Goal: Task Accomplishment & Management: Manage account settings

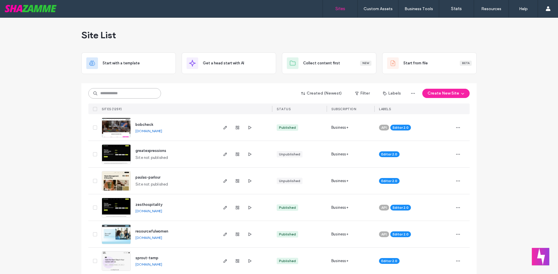
click at [118, 96] on input at bounding box center [124, 93] width 73 height 10
type input "******"
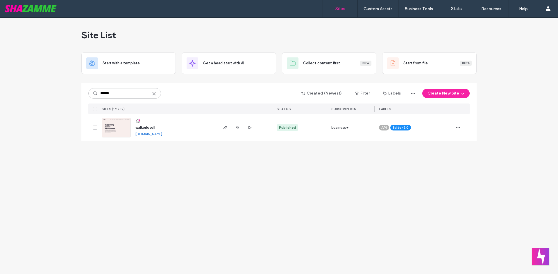
click at [149, 127] on span "walkerlovell" at bounding box center [145, 127] width 20 height 4
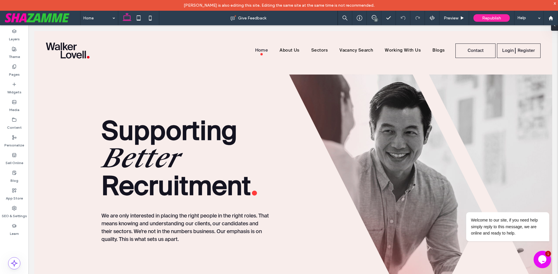
click at [544, 258] on icon "Chat widget" at bounding box center [542, 260] width 8 height 9
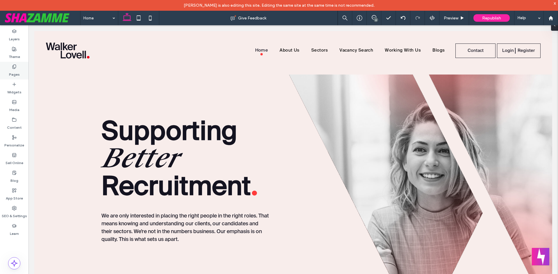
click at [18, 75] on label "Pages" at bounding box center [14, 73] width 11 height 8
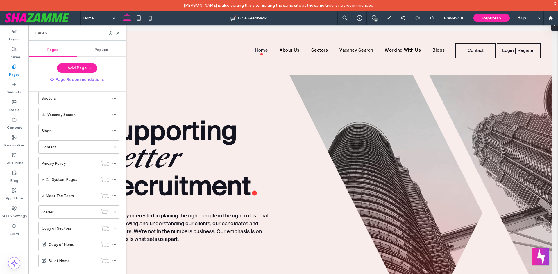
scroll to position [1, 0]
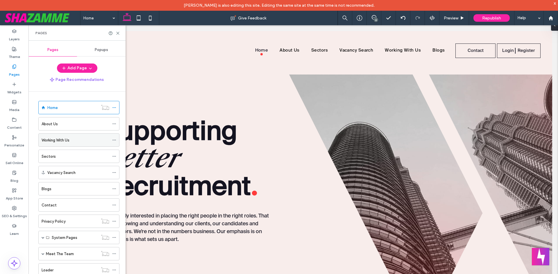
click at [58, 141] on label "Working With Us" at bounding box center [56, 140] width 28 height 10
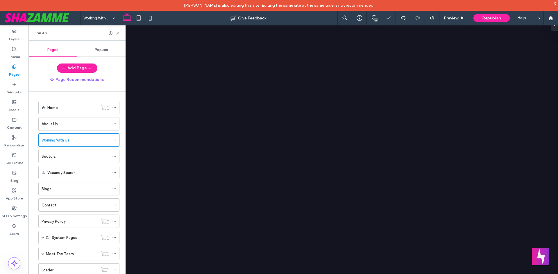
click at [117, 33] on icon at bounding box center [118, 33] width 4 height 4
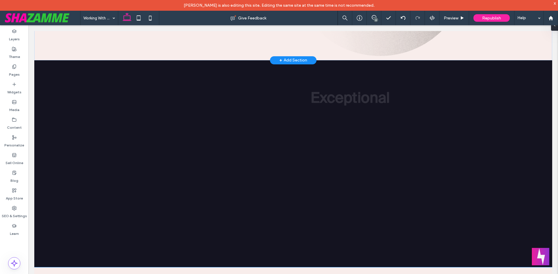
scroll to position [784, 0]
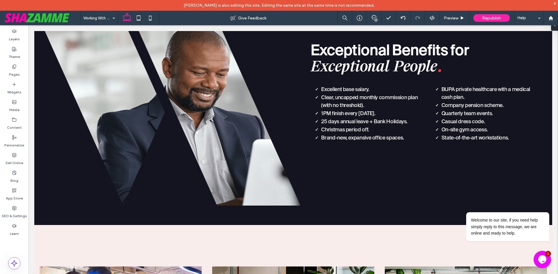
click at [544, 260] on icon "Chat widget" at bounding box center [542, 260] width 8 height 9
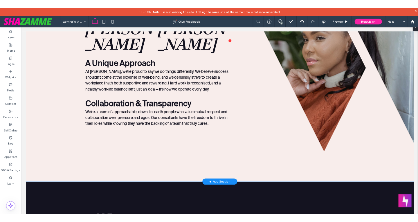
scroll to position [0, 0]
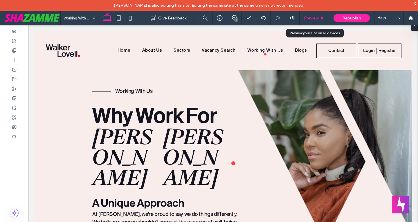
click at [326, 20] on div "Preview" at bounding box center [314, 18] width 29 height 5
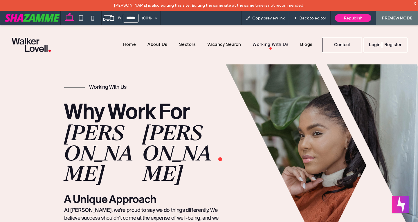
click at [260, 62] on div "Home About Us Sectors Vacancy Search Working With Us Blogs Contact Login Regist…" at bounding box center [209, 44] width 418 height 39
click at [302, 18] on span "Back to editor" at bounding box center [312, 18] width 27 height 5
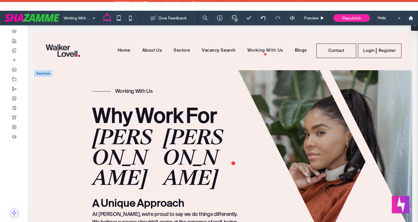
click at [46, 73] on div at bounding box center [43, 73] width 18 height 6
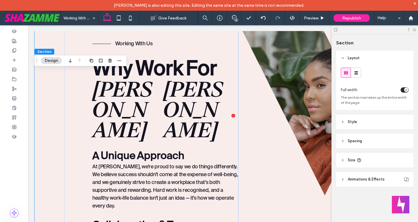
scroll to position [116, 0]
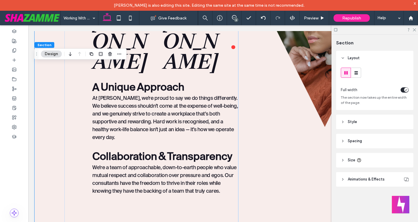
click at [352, 141] on span "Spacing" at bounding box center [355, 141] width 14 height 6
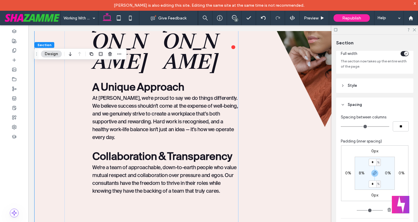
scroll to position [87, 0]
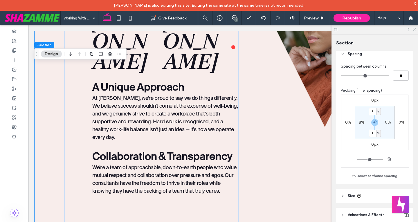
drag, startPoint x: 374, startPoint y: 124, endPoint x: 375, endPoint y: 107, distance: 17.7
click at [374, 124] on icon "button" at bounding box center [375, 122] width 5 height 5
click at [373, 103] on label "0px" at bounding box center [374, 100] width 7 height 5
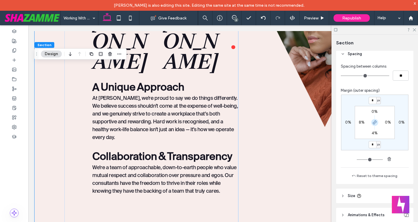
click at [373, 123] on icon "button" at bounding box center [375, 122] width 5 height 5
click at [372, 100] on input "*" at bounding box center [373, 100] width 8 height 7
type input "**"
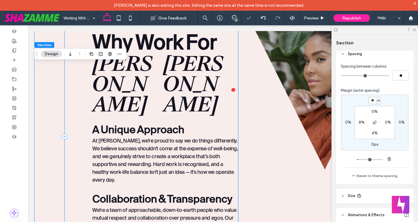
scroll to position [0, 0]
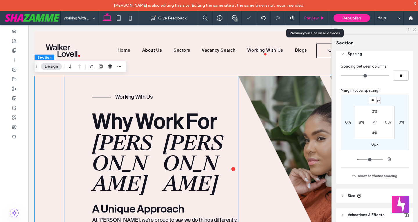
click at [319, 18] on div "Preview" at bounding box center [314, 18] width 29 height 5
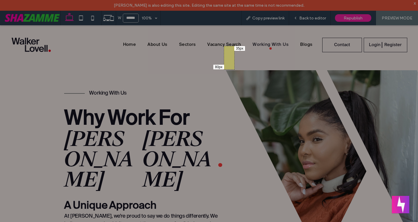
drag, startPoint x: 224, startPoint y: 46, endPoint x: 234, endPoint y: 69, distance: 25.4
click at [234, 69] on div "80px 35px" at bounding box center [209, 111] width 418 height 222
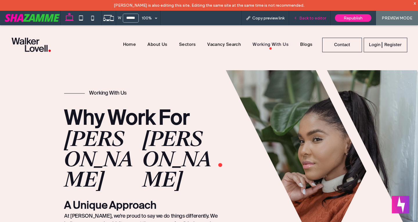
drag, startPoint x: 318, startPoint y: 15, endPoint x: 310, endPoint y: 25, distance: 12.8
click at [318, 15] on div "Back to editor" at bounding box center [310, 18] width 42 height 15
drag, startPoint x: 320, startPoint y: 19, endPoint x: 299, endPoint y: 5, distance: 25.1
click at [320, 19] on span "Back to editor" at bounding box center [312, 18] width 27 height 5
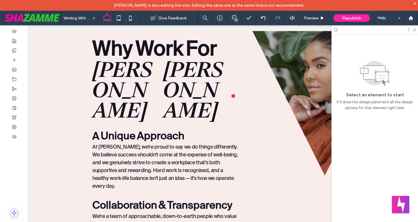
scroll to position [29, 0]
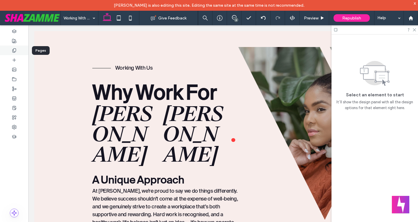
click at [8, 49] on div at bounding box center [14, 51] width 28 height 10
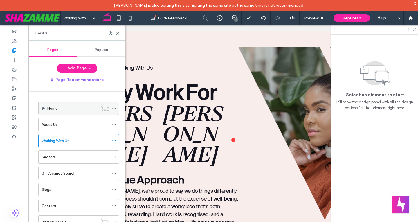
click at [51, 109] on label "Home" at bounding box center [52, 108] width 10 height 10
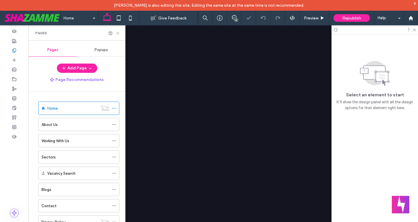
click at [118, 34] on icon at bounding box center [118, 33] width 4 height 4
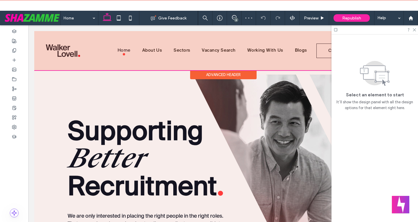
click at [99, 70] on div at bounding box center [223, 50] width 378 height 39
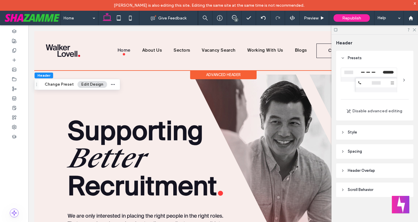
click at [353, 152] on span "Spacing" at bounding box center [355, 152] width 14 height 6
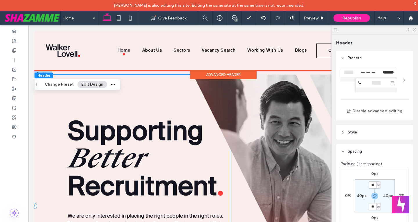
click at [46, 96] on div "Supporting Better Recruitment . We are only interested in placing the right peo…" at bounding box center [132, 206] width 197 height 262
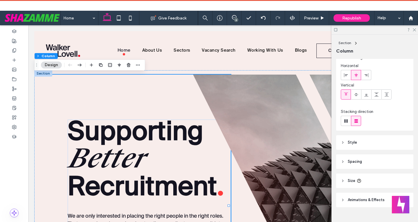
drag, startPoint x: 357, startPoint y: 157, endPoint x: 375, endPoint y: 161, distance: 18.5
click at [356, 157] on header "Spacing" at bounding box center [374, 162] width 77 height 15
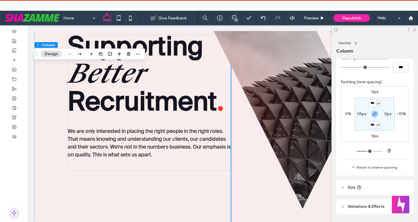
scroll to position [29, 0]
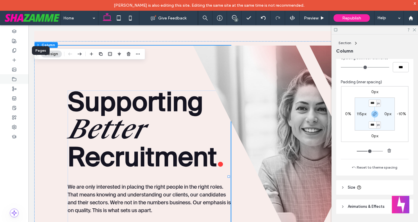
drag, startPoint x: 16, startPoint y: 53, endPoint x: 23, endPoint y: 74, distance: 22.9
click at [17, 53] on div at bounding box center [14, 51] width 28 height 10
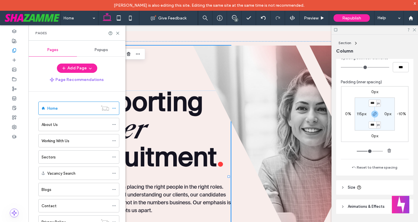
drag, startPoint x: 53, startPoint y: 145, endPoint x: 58, endPoint y: 146, distance: 5.4
click at [53, 145] on div "Working With Us" at bounding box center [76, 140] width 68 height 13
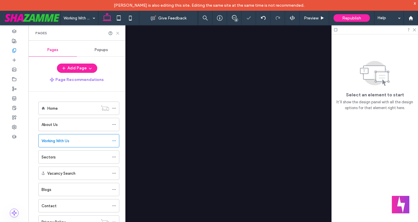
drag, startPoint x: 118, startPoint y: 33, endPoint x: 89, endPoint y: 44, distance: 31.5
click at [118, 33] on use at bounding box center [117, 33] width 3 height 3
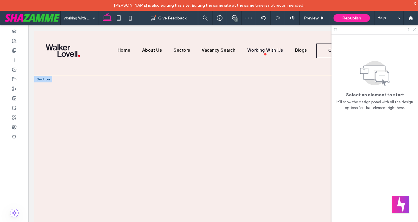
click at [46, 103] on div "Working With Us Why Work For Walker Lovell . A Unique Approach At Walker Lovell…" at bounding box center [223, 223] width 378 height 295
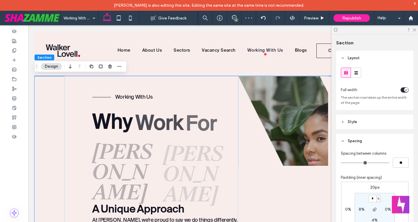
click at [46, 103] on div "Working With Us Why Work For Walker Lovell . A Unique Approach At Walker Lovell…" at bounding box center [223, 223] width 378 height 295
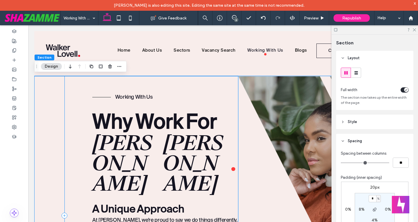
click at [235, 87] on div "Working With Us Why Work For Walker Lovell . A Unique Approach At Walker Lovell…" at bounding box center [151, 216] width 174 height 280
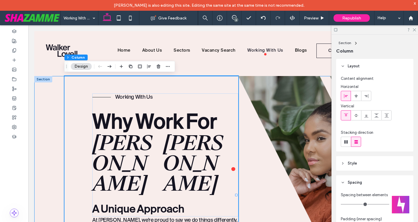
click at [60, 149] on div "Working With Us Why Work For Walker Lovell . A Unique Approach At Walker Lovell…" at bounding box center [223, 223] width 378 height 295
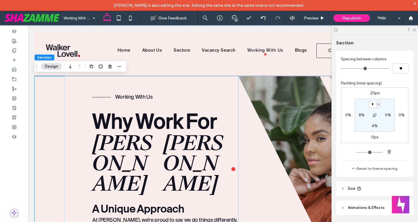
scroll to position [102, 0]
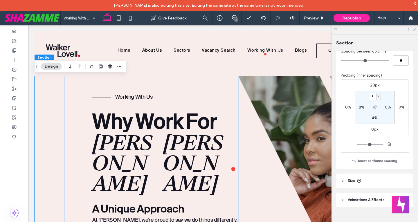
click at [360, 107] on label "8%" at bounding box center [362, 107] width 6 height 5
type input "*"
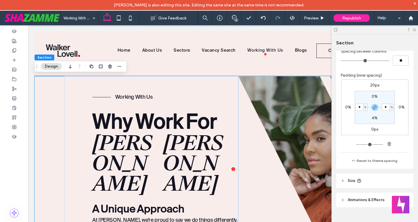
type input "*"
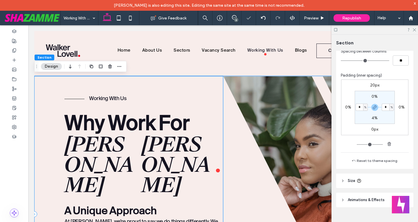
click at [219, 80] on div "Working With Us Why Work For Walker Lovell . A Unique Approach At Walker Lovell…" at bounding box center [128, 214] width 189 height 276
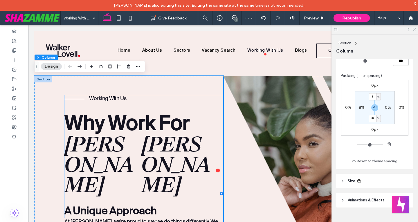
scroll to position [144, 0]
click at [375, 108] on icon "button" at bounding box center [375, 107] width 5 height 5
click at [377, 95] on div "%" at bounding box center [378, 97] width 3 height 6
click at [377, 104] on span "px" at bounding box center [375, 106] width 4 height 6
type input "****"
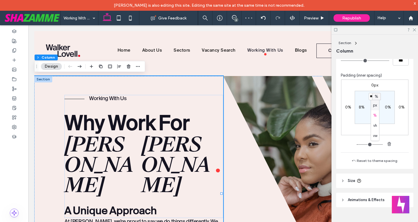
type input "**"
click at [373, 97] on input "****" at bounding box center [373, 96] width 8 height 7
type input "***"
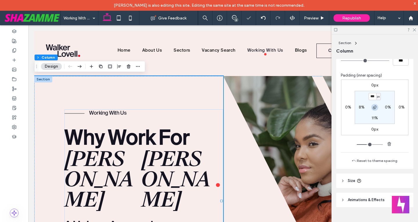
click at [374, 108] on icon "button" at bounding box center [375, 107] width 5 height 5
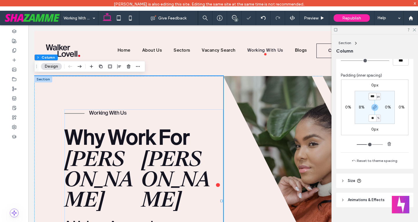
click at [373, 97] on input "***" at bounding box center [373, 96] width 8 height 7
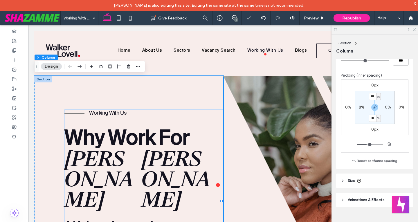
type input "***"
click at [359, 106] on label "8%" at bounding box center [362, 107] width 6 height 5
click at [361, 106] on input "*" at bounding box center [360, 107] width 8 height 7
click at [366, 109] on div "%" at bounding box center [365, 107] width 5 height 7
click at [362, 115] on span "px" at bounding box center [362, 116] width 4 height 6
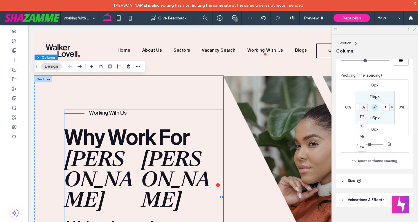
type input "***"
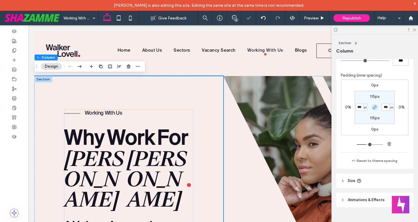
click at [375, 108] on icon "button" at bounding box center [375, 107] width 5 height 5
click at [388, 107] on label "103px" at bounding box center [388, 107] width 10 height 5
type input "***"
type input "*"
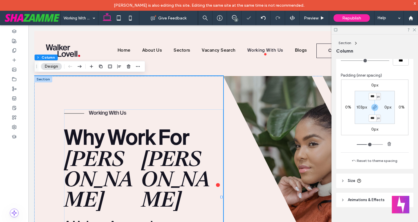
click at [358, 108] on label "103px" at bounding box center [362, 107] width 10 height 5
type input "***"
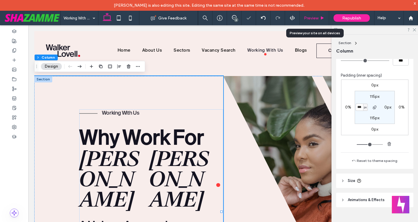
click at [322, 19] on use at bounding box center [322, 17] width 3 height 3
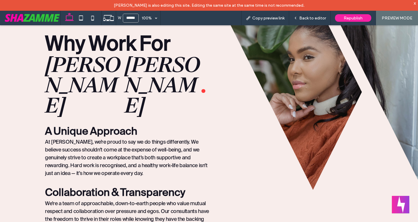
scroll to position [116, 0]
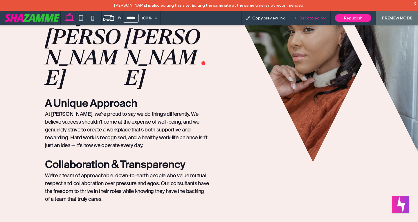
click at [311, 16] on span "Back to editor" at bounding box center [312, 18] width 27 height 5
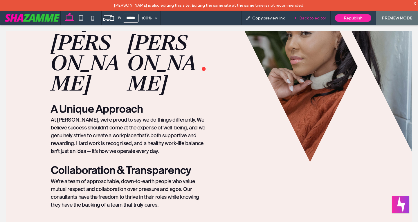
scroll to position [122, 0]
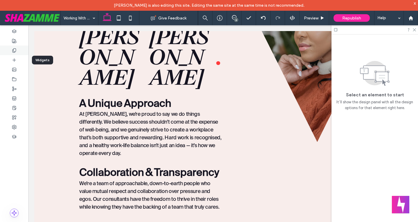
click at [18, 49] on div at bounding box center [14, 51] width 28 height 10
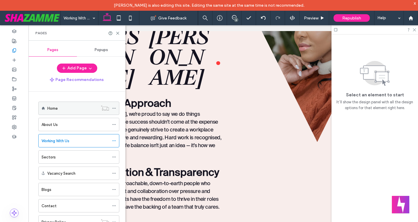
click at [58, 108] on div "Home" at bounding box center [72, 108] width 51 height 6
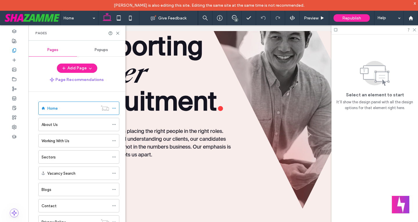
scroll to position [87, 0]
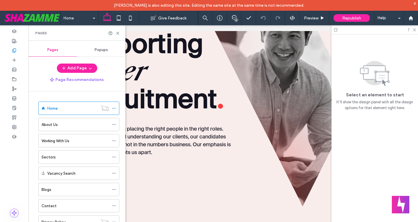
click at [255, 179] on div at bounding box center [302, 106] width 219 height 236
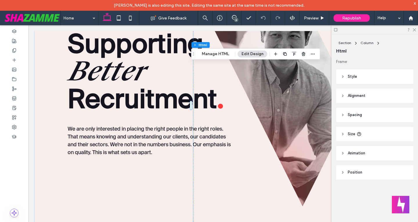
click at [245, 201] on div at bounding box center [302, 106] width 219 height 236
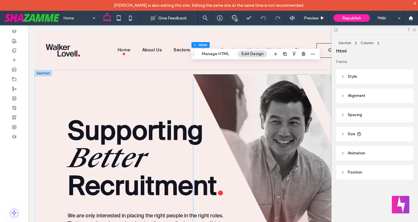
scroll to position [0, 0]
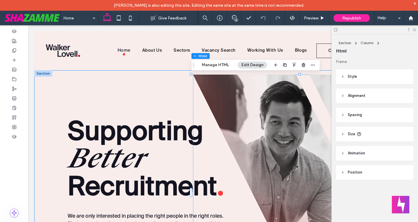
click at [263, 73] on div "Supporting Better Recruitment . We are only interested in placing the right peo…" at bounding box center [223, 203] width 378 height 267
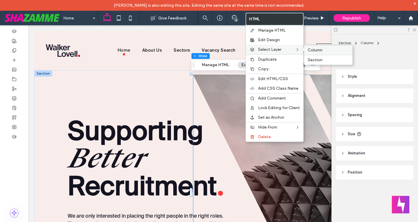
click at [308, 49] on span "Column" at bounding box center [315, 50] width 15 height 5
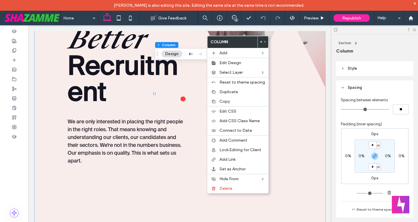
scroll to position [145, 0]
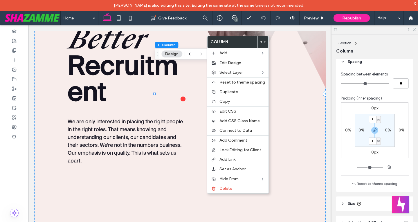
click at [209, 201] on div at bounding box center [241, 93] width 169 height 329
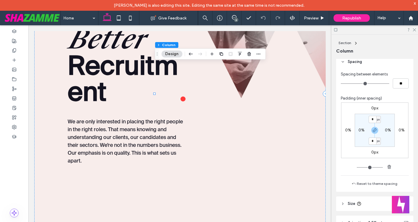
click at [206, 165] on div at bounding box center [241, 47] width 169 height 236
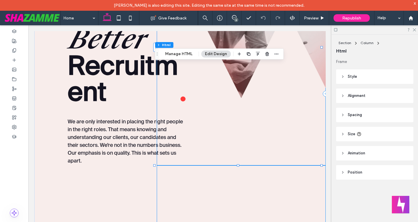
click at [261, 188] on div at bounding box center [241, 93] width 169 height 329
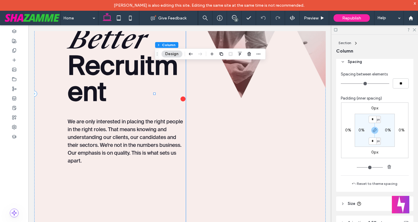
click at [145, 204] on div "Supporting Better Recruitment . We are only interested in placing the right peo…" at bounding box center [110, 93] width 152 height 329
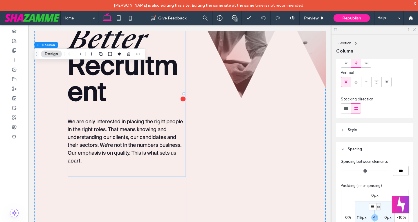
scroll to position [144, 0]
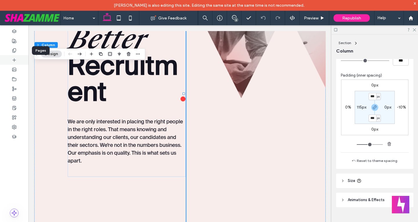
drag, startPoint x: 12, startPoint y: 49, endPoint x: 23, endPoint y: 58, distance: 14.5
click at [12, 49] on div at bounding box center [14, 51] width 28 height 10
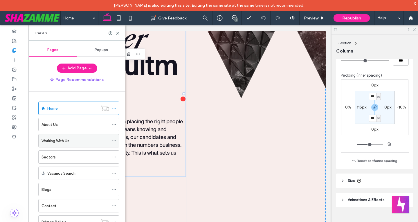
click at [65, 141] on label "Working With Us" at bounding box center [56, 141] width 28 height 10
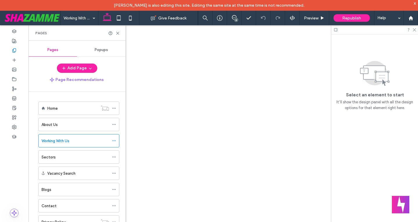
click at [117, 34] on use at bounding box center [117, 33] width 3 height 3
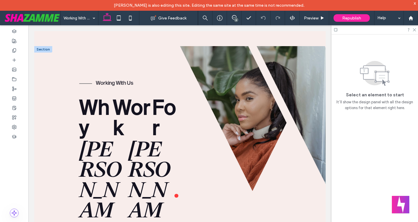
scroll to position [29, 0]
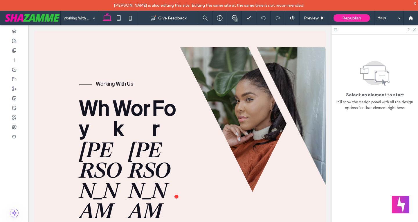
click at [335, 29] on icon at bounding box center [336, 30] width 4 height 4
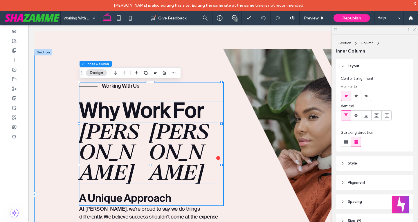
click at [220, 58] on div "Working With Us Why Work For Walker Lovell . A Unique Approach At Walker Lovell…" at bounding box center [128, 194] width 189 height 291
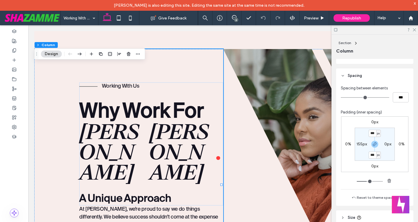
scroll to position [144, 0]
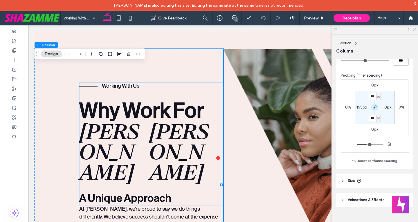
click at [376, 108] on span "button" at bounding box center [374, 107] width 7 height 7
click at [401, 108] on label "0%" at bounding box center [402, 107] width 6 height 5
type input "*"
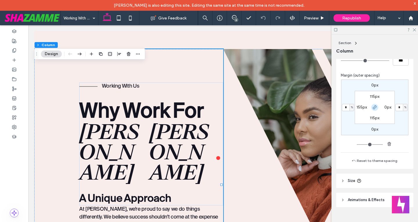
click at [373, 108] on icon "button" at bounding box center [375, 107] width 5 height 5
click at [396, 109] on input "*" at bounding box center [400, 107] width 8 height 7
type input "***"
type input "*"
type input "**"
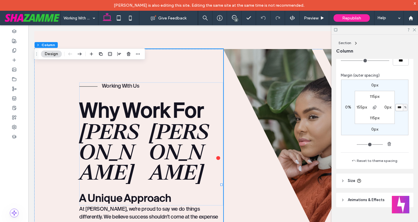
type input "***"
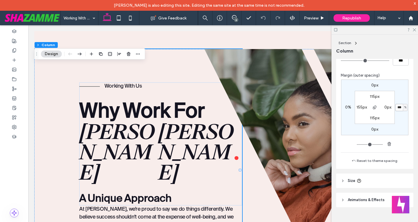
type input "*"
click at [318, 18] on span "Preview" at bounding box center [311, 18] width 15 height 5
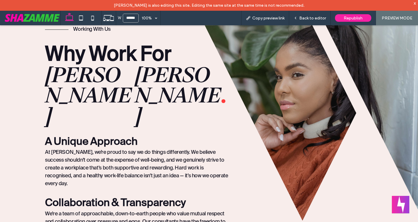
scroll to position [78, 0]
click at [308, 19] on span "Back to editor" at bounding box center [312, 18] width 27 height 5
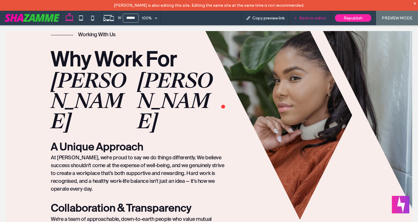
scroll to position [84, 0]
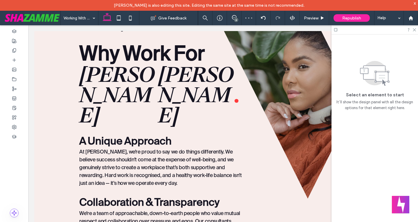
click at [221, 128] on div at bounding box center [308, 133] width 208 height 283
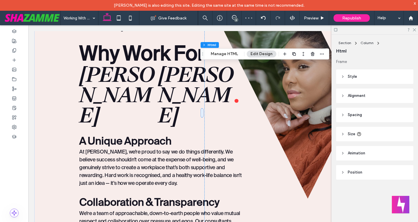
click at [221, 128] on div at bounding box center [308, 133] width 208 height 283
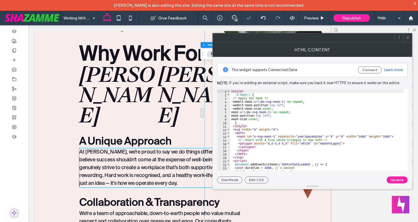
click at [185, 150] on span "At Walker Lovell, we’re proud to say we do things differently. We believe succe…" at bounding box center [160, 168] width 163 height 37
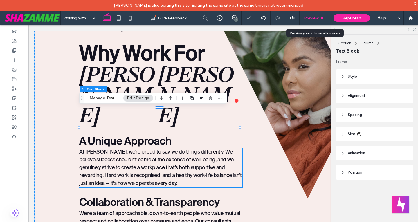
click at [312, 19] on span "Preview" at bounding box center [311, 18] width 15 height 5
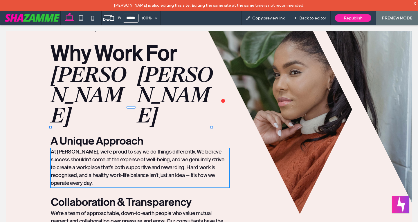
scroll to position [78, 0]
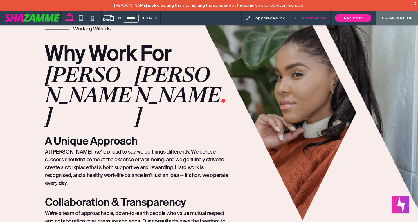
click at [310, 19] on span "Back to editor" at bounding box center [312, 18] width 27 height 5
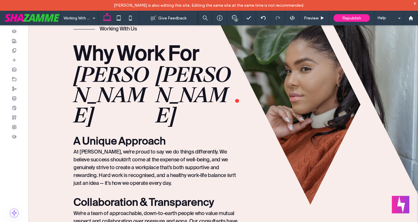
scroll to position [84, 0]
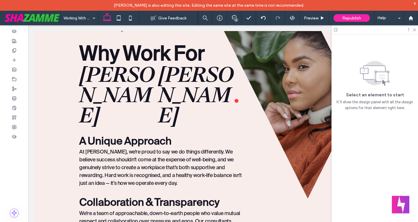
click at [227, 113] on div at bounding box center [308, 133] width 208 height 283
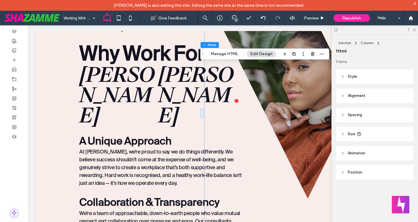
click at [225, 118] on div at bounding box center [308, 133] width 208 height 283
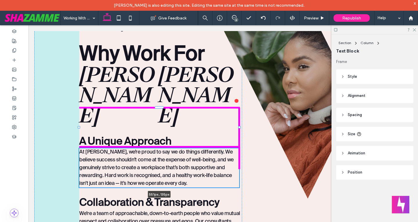
click at [241, 128] on div "Working With Us Why Work For Walker Lovell . A Unique Approach At Walker Lovell…" at bounding box center [223, 141] width 378 height 298
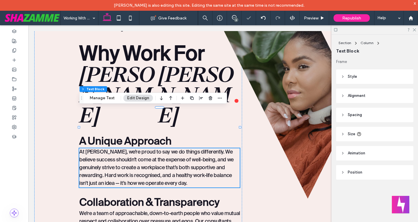
click at [352, 135] on span "Size" at bounding box center [352, 134] width 8 height 6
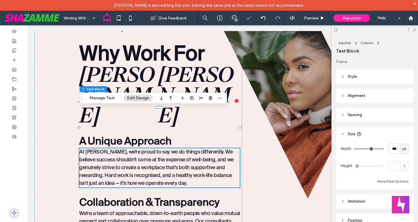
click at [400, 148] on div "px" at bounding box center [404, 149] width 9 height 10
click at [402, 167] on span "%" at bounding box center [401, 169] width 3 height 6
click at [393, 150] on input "***" at bounding box center [395, 149] width 12 height 10
type input "**"
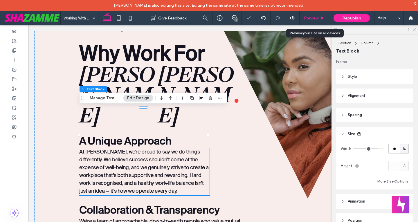
click at [312, 18] on span "Preview" at bounding box center [311, 18] width 15 height 5
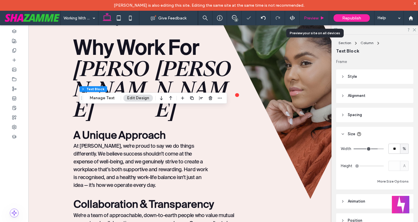
scroll to position [78, 0]
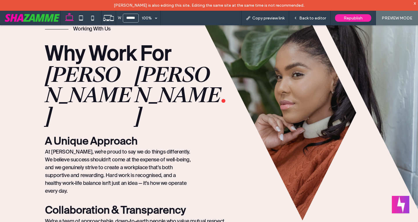
click at [312, 18] on span "Back to editor" at bounding box center [312, 18] width 27 height 5
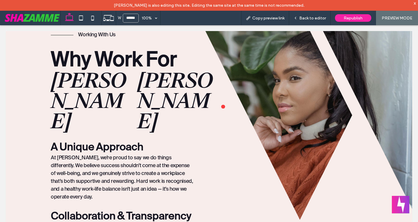
scroll to position [84, 0]
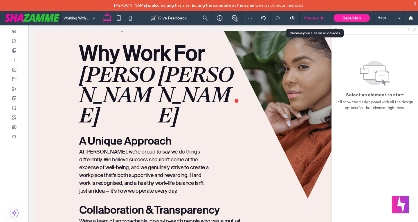
click at [320, 20] on div "Preview" at bounding box center [314, 18] width 29 height 5
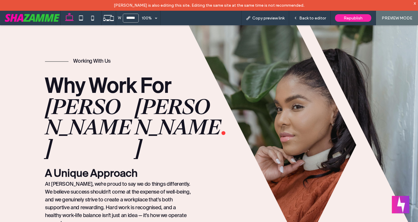
scroll to position [20, 0]
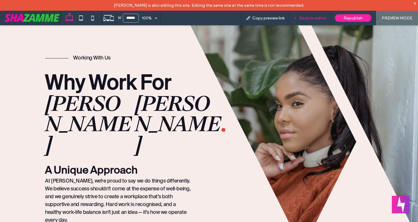
click at [305, 18] on span "Back to editor" at bounding box center [312, 18] width 27 height 5
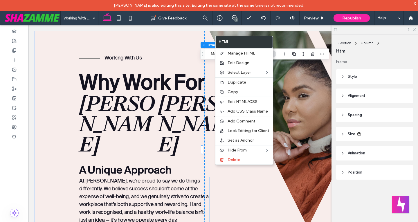
click at [185, 179] on span "At Walker Lovell, we’re proud to say we do things differently. We believe succe…" at bounding box center [144, 201] width 130 height 44
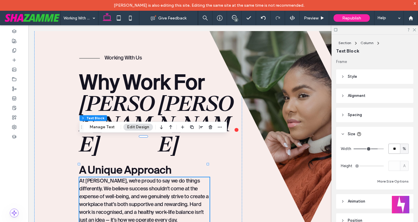
click at [389, 147] on input "**" at bounding box center [395, 149] width 12 height 10
type input "**"
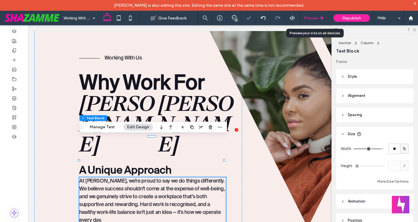
click at [318, 18] on span "Preview" at bounding box center [311, 18] width 15 height 5
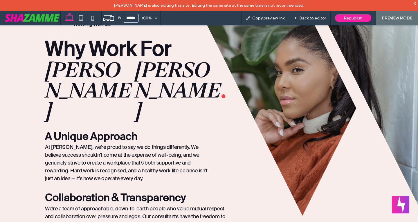
scroll to position [87, 0]
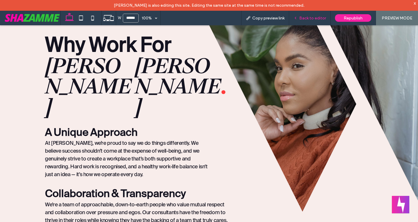
click at [308, 17] on span "Back to editor" at bounding box center [312, 18] width 27 height 5
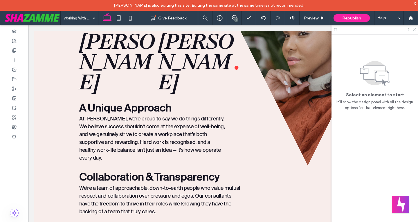
scroll to position [151, 0]
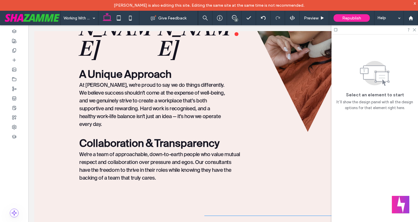
click at [214, 57] on div at bounding box center [308, 70] width 208 height 291
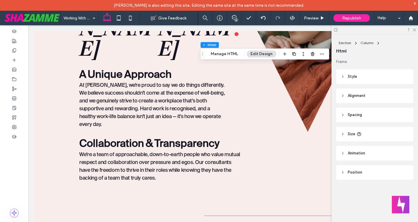
click at [214, 57] on div at bounding box center [308, 70] width 208 height 291
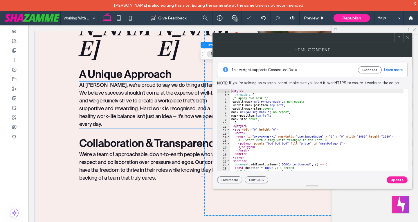
click at [137, 83] on span "At Walker Lovell, we’re proud to say we do things differently. We believe succe…" at bounding box center [152, 105] width 146 height 44
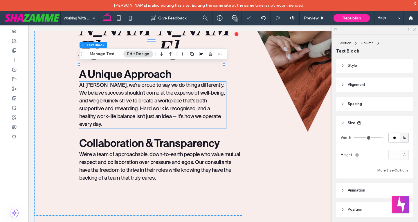
scroll to position [21, 0]
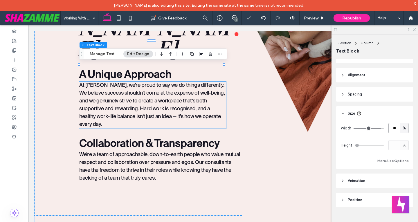
click at [389, 130] on input "**" at bounding box center [395, 128] width 12 height 10
type input "**"
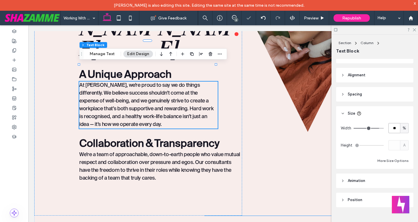
click at [197, 152] on span "We’re a team of approachable, down-to-earth people who value mutual respect and…" at bounding box center [159, 166] width 161 height 29
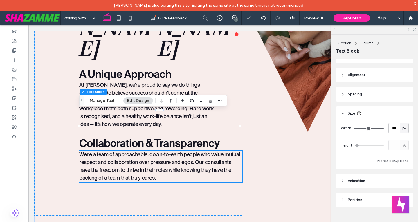
click at [403, 128] on span "px" at bounding box center [405, 128] width 4 height 6
click at [401, 147] on span "%" at bounding box center [401, 149] width 3 height 6
click at [385, 125] on div "Width *** %" at bounding box center [375, 128] width 68 height 10
click at [387, 127] on div "Width *** %" at bounding box center [375, 128] width 68 height 10
click at [389, 127] on input "***" at bounding box center [395, 128] width 12 height 10
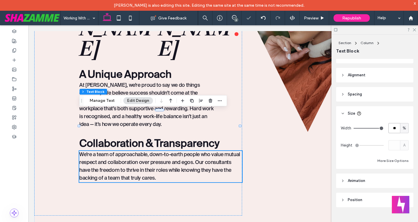
type input "**"
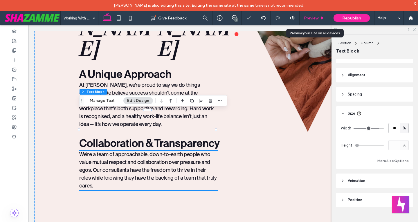
click at [320, 19] on icon at bounding box center [322, 18] width 4 height 4
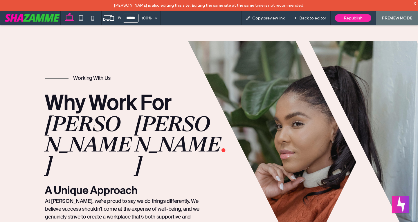
scroll to position [87, 0]
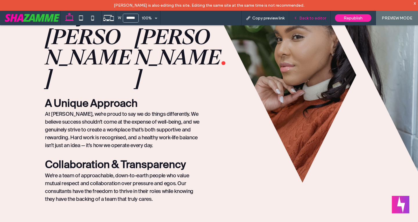
click at [311, 17] on span "Back to editor" at bounding box center [312, 18] width 27 height 5
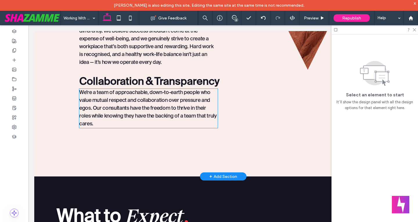
scroll to position [267, 0]
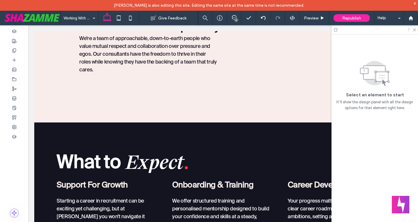
click at [410, 30] on icon at bounding box center [409, 30] width 4 height 4
drag, startPoint x: 413, startPoint y: 30, endPoint x: 230, endPoint y: 19, distance: 183.3
click at [413, 30] on icon at bounding box center [414, 30] width 4 height 4
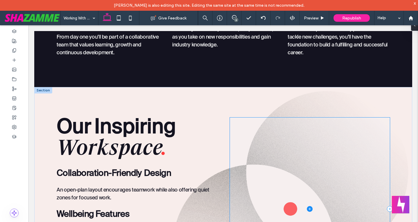
scroll to position [529, 0]
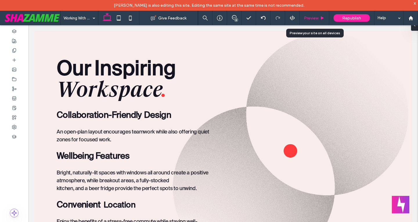
click at [315, 18] on span "Preview" at bounding box center [311, 18] width 15 height 5
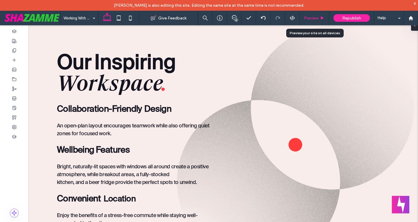
scroll to position [521, 0]
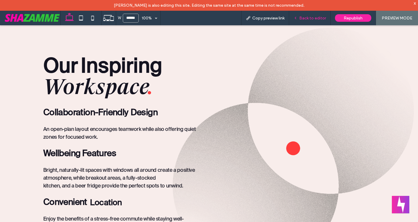
click at [312, 18] on span "Back to editor" at bounding box center [312, 18] width 27 height 5
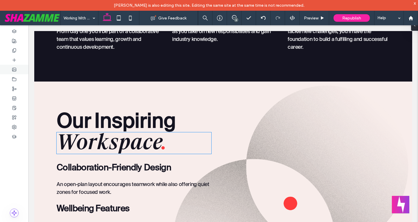
scroll to position [444, 0]
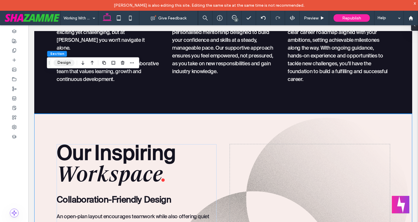
click at [62, 64] on button "Design" at bounding box center [64, 62] width 21 height 7
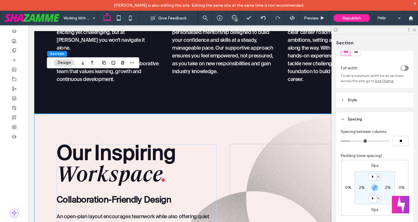
scroll to position [58, 0]
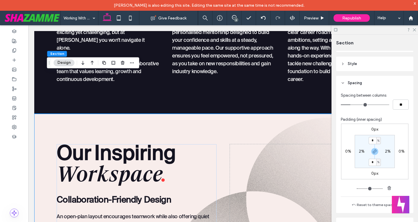
click at [355, 67] on header "Style" at bounding box center [374, 64] width 77 height 15
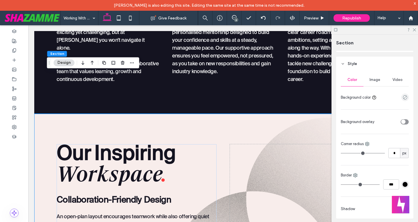
click at [377, 81] on span "Image" at bounding box center [375, 80] width 11 height 5
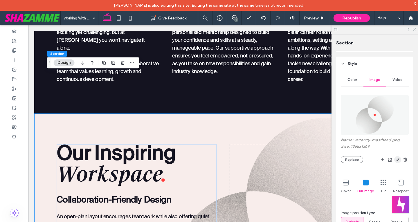
click at [396, 161] on use "button" at bounding box center [397, 159] width 3 height 3
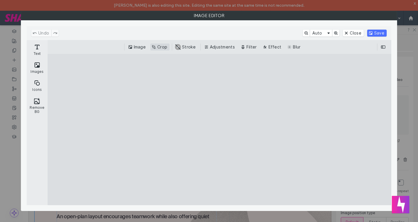
click at [154, 47] on button "Crop" at bounding box center [159, 47] width 19 height 7
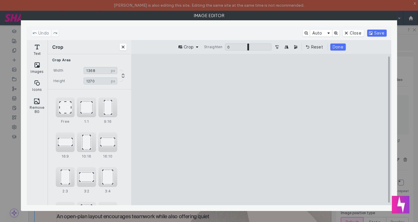
type input "****"
drag, startPoint x: 263, startPoint y: 68, endPoint x: 262, endPoint y: 78, distance: 9.6
click at [261, 130] on cesdk-canvas "Editor canvas" at bounding box center [261, 130] width 0 height 0
type input "****"
drag, startPoint x: 328, startPoint y: 135, endPoint x: 319, endPoint y: 138, distance: 9.3
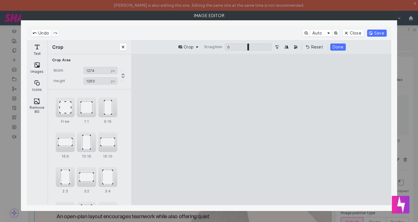
click at [261, 130] on cesdk-canvas "Editor canvas" at bounding box center [261, 130] width 0 height 0
click at [337, 45] on button "Done" at bounding box center [338, 47] width 15 height 7
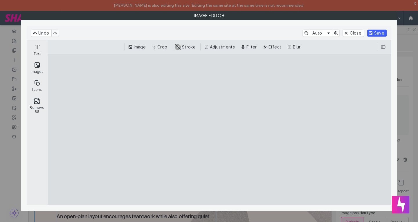
click at [378, 34] on button "Save" at bounding box center [376, 33] width 19 height 7
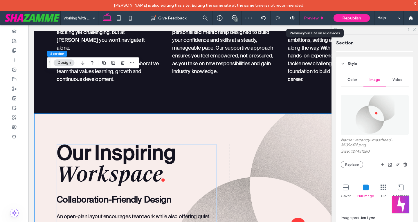
click at [320, 18] on div "Preview" at bounding box center [314, 18] width 29 height 5
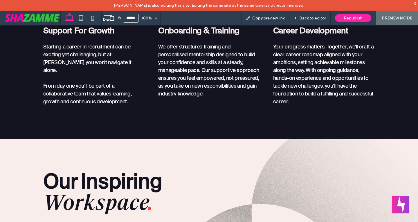
scroll to position [456, 0]
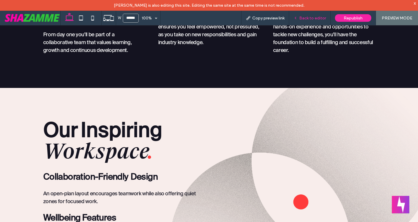
drag, startPoint x: 306, startPoint y: 19, endPoint x: 277, endPoint y: 33, distance: 32.6
click at [306, 19] on span "Back to editor" at bounding box center [312, 18] width 27 height 5
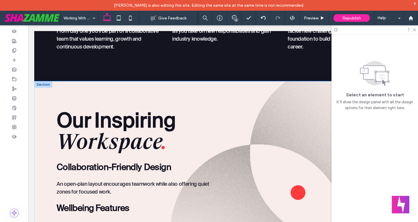
click at [275, 81] on div "Our Inspiring Workspace . Collaboration - Friendly Design An open-plan layout e…" at bounding box center [223, 202] width 349 height 243
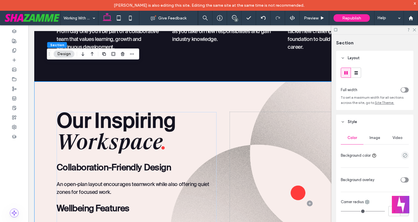
click at [252, 82] on div "Our Inspiring Workspace . Collaboration - Friendly Design An open-plan layout e…" at bounding box center [223, 203] width 349 height 243
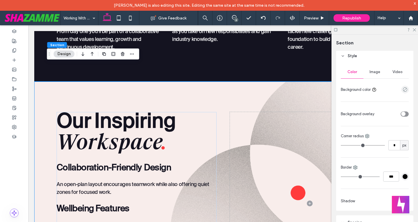
scroll to position [87, 0]
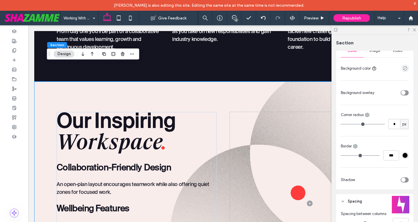
click at [374, 55] on div "Image" at bounding box center [375, 50] width 23 height 13
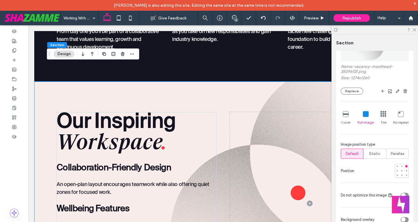
scroll to position [145, 0]
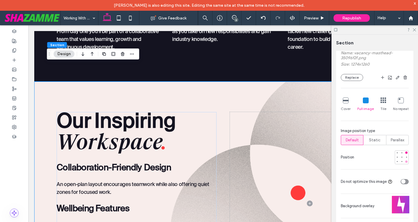
click at [405, 161] on div at bounding box center [406, 162] width 2 height 2
click at [405, 156] on div at bounding box center [406, 157] width 2 height 2
click at [405, 153] on div at bounding box center [406, 153] width 2 height 2
click at [400, 156] on div at bounding box center [402, 157] width 4 height 4
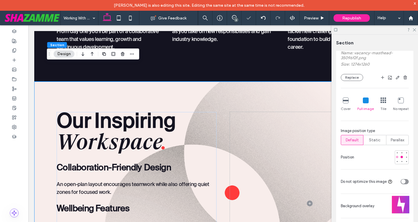
click at [395, 155] on div at bounding box center [397, 157] width 4 height 4
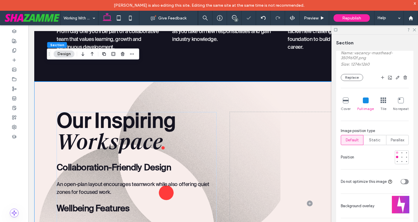
click at [396, 152] on div at bounding box center [397, 153] width 2 height 2
click at [405, 153] on div at bounding box center [406, 153] width 2 height 2
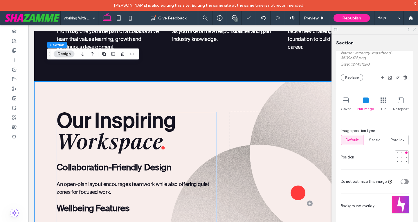
click at [416, 31] on use at bounding box center [414, 29] width 3 height 3
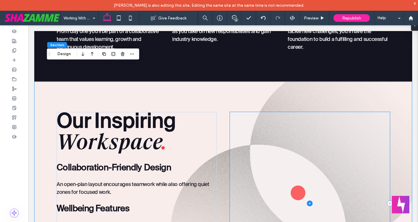
scroll to position [447, 0]
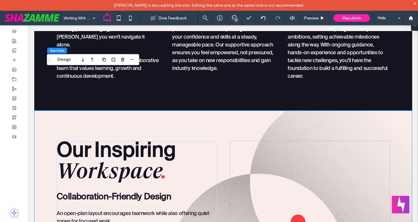
click at [68, 58] on button "Design" at bounding box center [64, 59] width 21 height 7
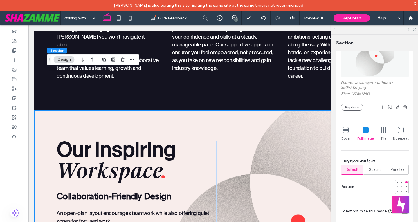
scroll to position [87, 0]
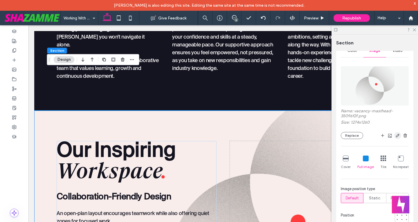
click at [396, 136] on icon "button" at bounding box center [398, 135] width 5 height 5
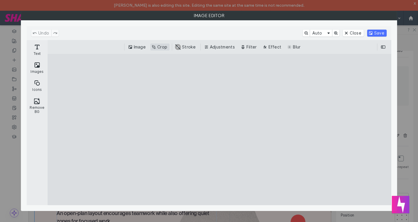
click at [155, 48] on button "Crop" at bounding box center [159, 47] width 19 height 7
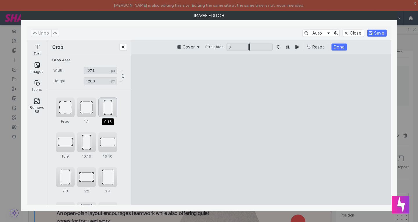
click at [113, 111] on div "9:16" at bounding box center [107, 108] width 19 height 20
click at [81, 108] on div "1:1" at bounding box center [86, 108] width 19 height 20
click at [64, 109] on div "Free" at bounding box center [65, 108] width 19 height 20
click at [84, 143] on div "10:16" at bounding box center [86, 142] width 19 height 20
click at [107, 143] on div "16:10" at bounding box center [107, 142] width 19 height 20
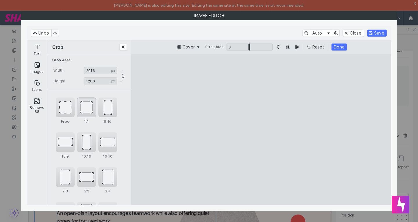
click at [96, 112] on div "1:1" at bounding box center [86, 108] width 19 height 20
click at [66, 111] on div "Free" at bounding box center [65, 108] width 19 height 20
type input "****"
drag, startPoint x: 322, startPoint y: 132, endPoint x: 314, endPoint y: 132, distance: 8.1
click at [261, 130] on cesdk-canvas "Editor canvas" at bounding box center [261, 130] width 0 height 0
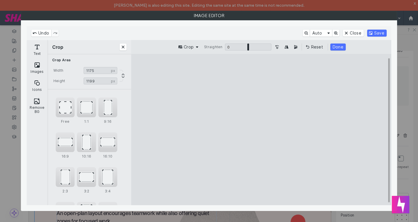
type input "****"
drag, startPoint x: 262, startPoint y: 69, endPoint x: 260, endPoint y: 64, distance: 5.2
click at [261, 130] on cesdk-canvas "Editor canvas" at bounding box center [261, 130] width 0 height 0
type input "****"
click at [261, 130] on cesdk-canvas "Editor canvas" at bounding box center [261, 130] width 0 height 0
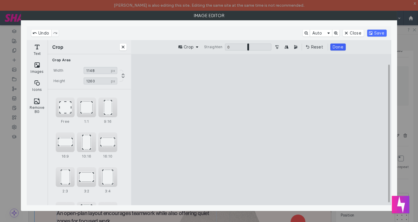
click at [338, 48] on button "Done" at bounding box center [338, 47] width 15 height 7
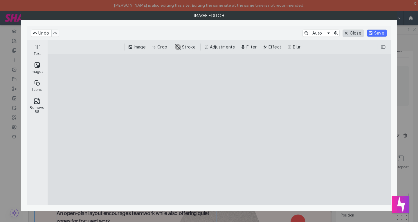
click at [356, 35] on button "Close" at bounding box center [353, 33] width 21 height 7
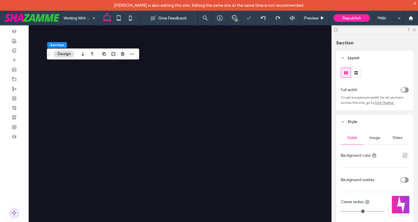
scroll to position [516, 0]
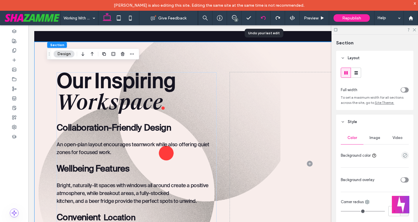
click at [263, 16] on icon at bounding box center [263, 18] width 5 height 5
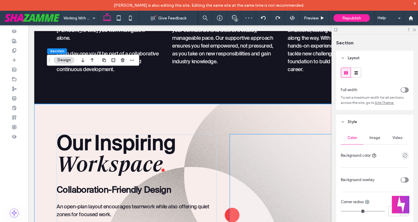
scroll to position [487, 0]
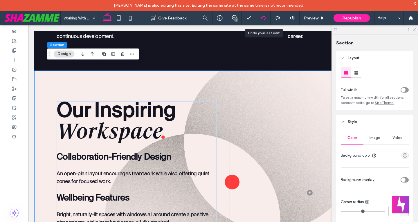
click at [267, 18] on div at bounding box center [263, 18] width 14 height 5
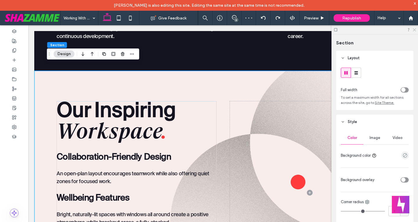
click at [414, 30] on use at bounding box center [414, 29] width 3 height 3
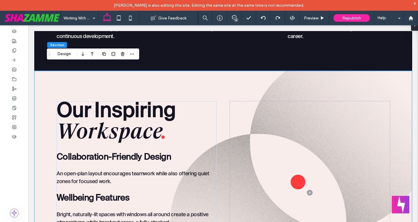
click at [244, 71] on div "Our Inspiring Workspace . Collaboration - Friendly Design An open-plan layout e…" at bounding box center [223, 192] width 349 height 243
click at [234, 71] on div "Our Inspiring Workspace . Collaboration - Friendly Design An open-plan layout e…" at bounding box center [223, 192] width 349 height 243
drag, startPoint x: 64, startPoint y: 55, endPoint x: 148, endPoint y: 44, distance: 85.6
click at [64, 55] on button "Design" at bounding box center [64, 54] width 21 height 7
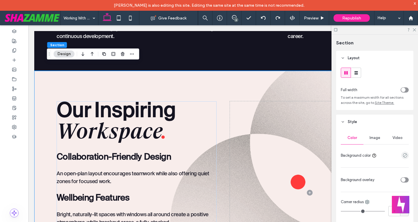
click at [369, 134] on div "Image" at bounding box center [375, 138] width 23 height 13
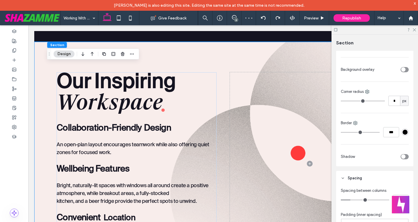
scroll to position [58, 0]
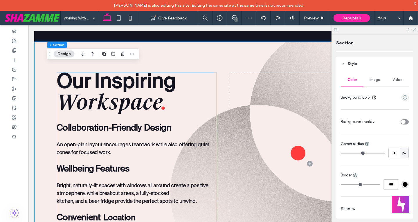
click at [376, 82] on span "Image" at bounding box center [375, 80] width 11 height 5
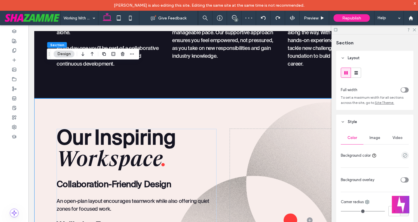
scroll to position [458, 0]
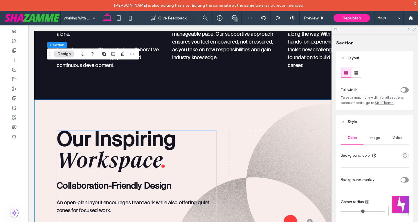
click at [380, 140] on div "Image" at bounding box center [375, 138] width 23 height 13
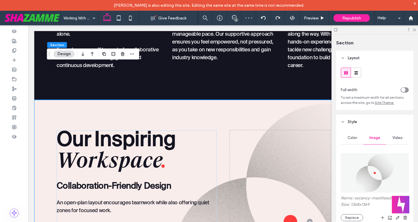
scroll to position [29, 0]
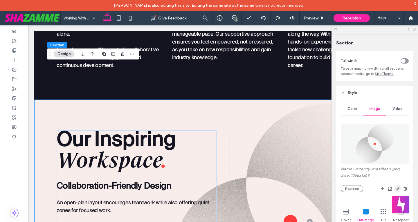
click at [394, 191] on span "button" at bounding box center [397, 188] width 7 height 7
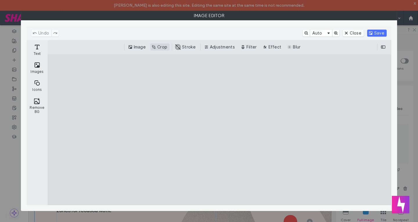
click at [160, 50] on button "Crop" at bounding box center [159, 47] width 19 height 7
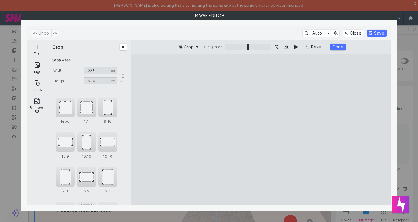
drag, startPoint x: 322, startPoint y: 129, endPoint x: 310, endPoint y: 129, distance: 12.5
click at [261, 130] on cesdk-canvas "Editor canvas" at bounding box center [261, 130] width 0 height 0
type input "****"
click at [261, 130] on cesdk-canvas "Editor canvas" at bounding box center [261, 130] width 0 height 0
click at [340, 44] on button "Done" at bounding box center [338, 47] width 15 height 7
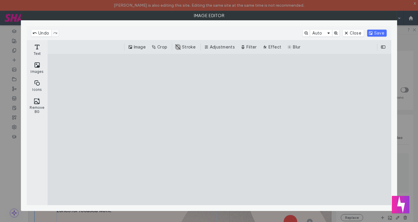
scroll to position [29, 0]
click at [378, 35] on button "Save" at bounding box center [376, 33] width 19 height 7
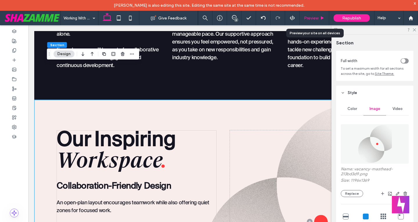
click at [318, 17] on span "Preview" at bounding box center [311, 18] width 15 height 5
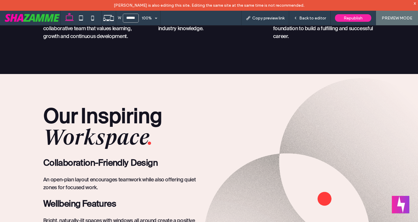
scroll to position [499, 0]
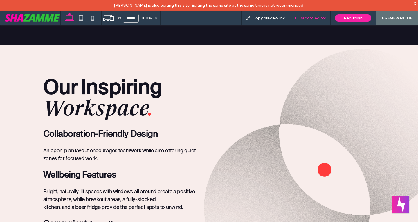
click at [306, 20] on span "Back to editor" at bounding box center [312, 18] width 27 height 5
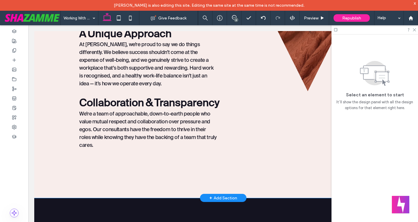
scroll to position [219, 0]
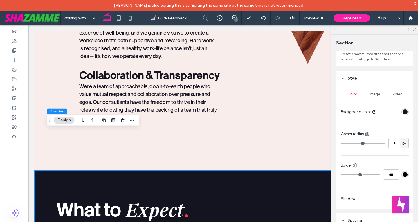
scroll to position [0, 0]
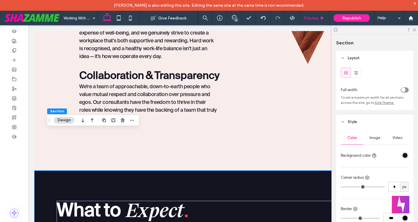
click at [314, 16] on span "Preview" at bounding box center [311, 18] width 15 height 5
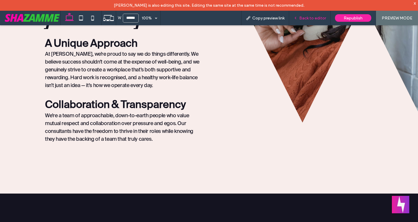
click at [310, 16] on span "Back to editor" at bounding box center [312, 18] width 27 height 5
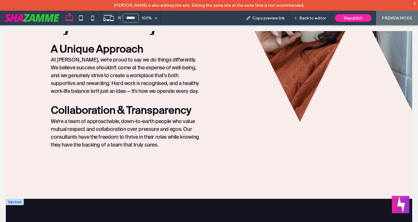
scroll to position [182, 0]
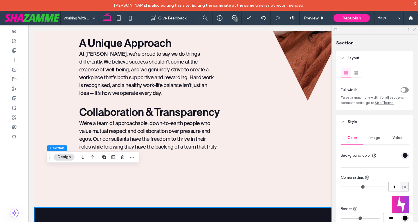
click at [404, 89] on div "toggle" at bounding box center [405, 89] width 8 height 5
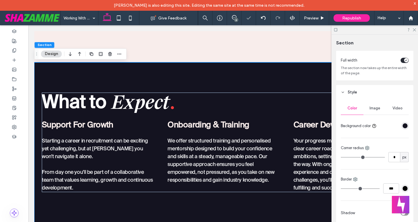
scroll to position [58, 0]
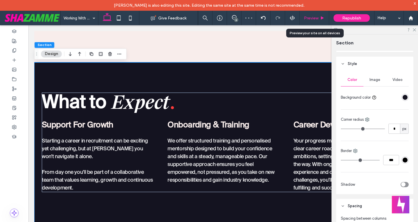
click at [318, 19] on span "Preview" at bounding box center [311, 18] width 15 height 5
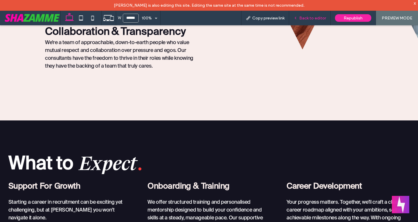
click at [308, 16] on span "Back to editor" at bounding box center [312, 18] width 27 height 5
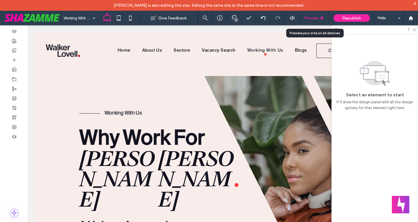
click at [316, 18] on span "Preview" at bounding box center [311, 18] width 15 height 5
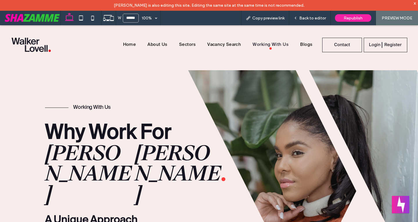
click at [31, 116] on div "Working With Us Why Work For Walker Lovell . A Unique Approach At Walker Lovell…" at bounding box center [115, 211] width 230 height 283
click at [320, 17] on span "Back to editor" at bounding box center [312, 18] width 27 height 5
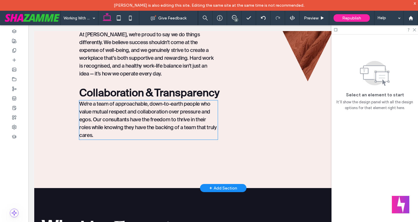
scroll to position [232, 0]
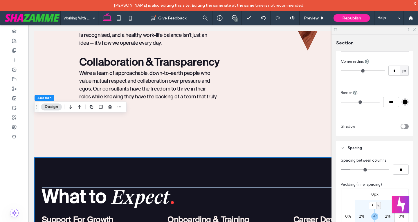
scroll to position [174, 0]
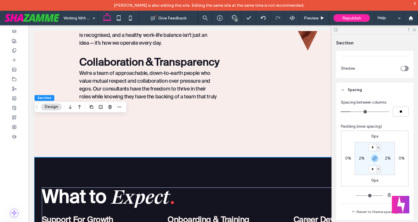
click at [362, 159] on label "2%" at bounding box center [362, 158] width 6 height 5
click at [364, 159] on span "%" at bounding box center [365, 159] width 2 height 6
click at [363, 167] on span "px" at bounding box center [362, 167] width 4 height 6
type input "**"
type input "****"
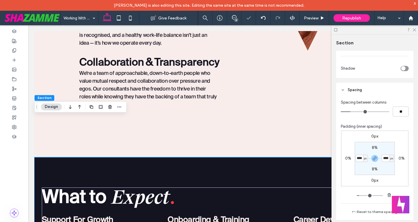
type input "****"
type input "**"
click at [361, 159] on input "****" at bounding box center [360, 158] width 8 height 7
type input "***"
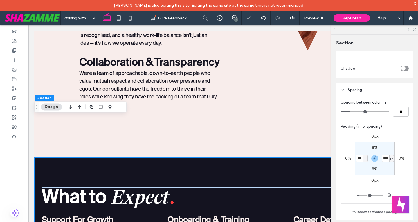
type input "***"
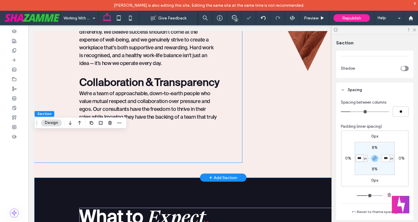
scroll to position [203, 0]
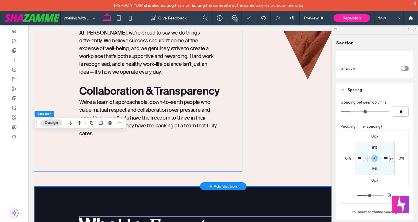
click at [60, 93] on div "Working With Us Why Work For Walker Lovell . A Unique Approach At Walker Lovell…" at bounding box center [138, 22] width 208 height 299
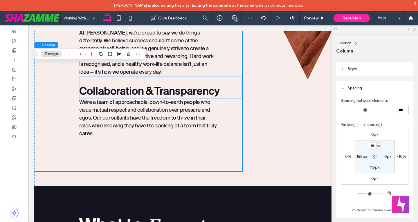
scroll to position [116, 0]
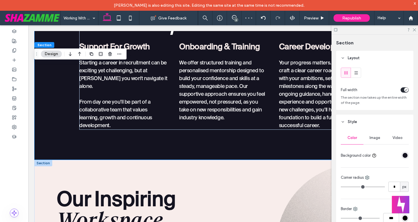
scroll to position [407, 0]
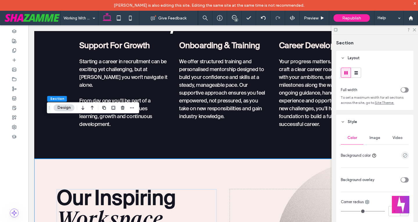
click at [405, 89] on div "toggle" at bounding box center [405, 89] width 8 height 5
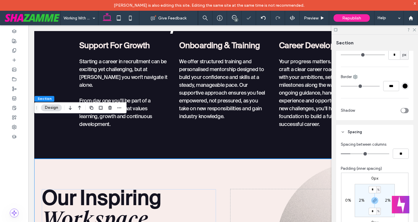
scroll to position [203, 0]
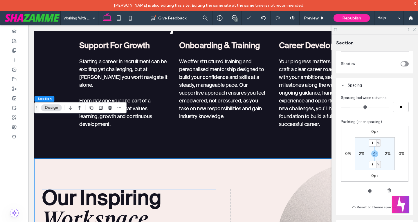
click at [360, 153] on label "2%" at bounding box center [362, 153] width 6 height 5
click at [364, 152] on span "%" at bounding box center [365, 154] width 2 height 6
click at [362, 164] on span "px" at bounding box center [362, 163] width 4 height 6
type input "**"
type input "****"
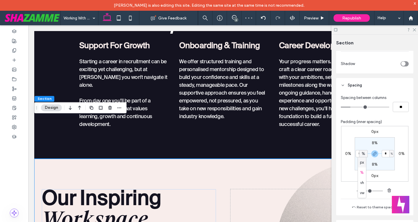
type input "****"
type input "**"
click at [353, 156] on div "0%" at bounding box center [348, 153] width 13 height 5
click at [360, 153] on input "****" at bounding box center [360, 153] width 8 height 7
type input "***"
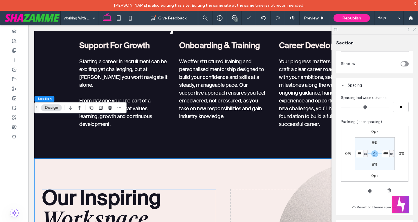
type input "***"
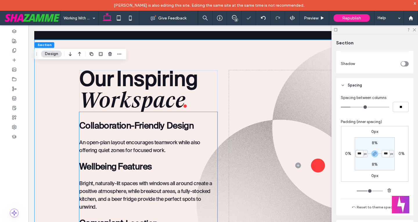
scroll to position [552, 0]
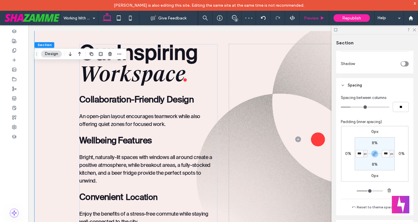
click at [313, 21] on div "Preview" at bounding box center [315, 18] width 30 height 15
click at [317, 16] on span "Preview" at bounding box center [311, 18] width 15 height 5
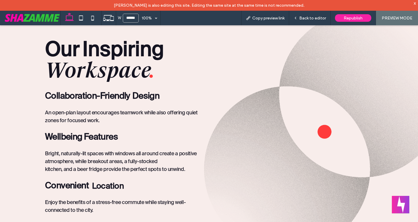
scroll to position [534, 0]
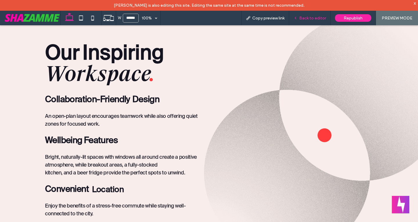
click at [324, 21] on div "Back to editor" at bounding box center [310, 18] width 42 height 15
click at [314, 15] on div "Back to editor" at bounding box center [310, 18] width 42 height 15
click at [317, 19] on span "Back to editor" at bounding box center [312, 18] width 27 height 5
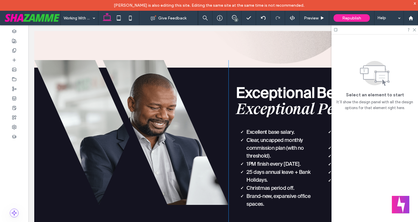
scroll to position [784, 0]
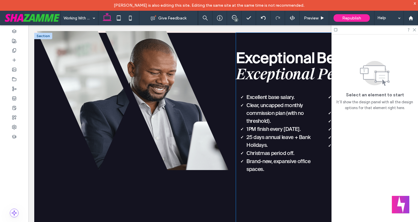
click at [256, 193] on div "Exceptional Benefits for Exceptional People . Excellent base salary. Clear, unc…" at bounding box center [324, 138] width 176 height 210
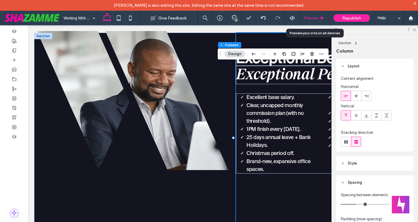
click at [323, 15] on div "Preview" at bounding box center [315, 18] width 30 height 15
click at [320, 17] on div "Preview" at bounding box center [314, 18] width 29 height 5
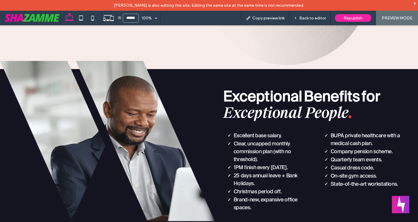
scroll to position [732, 0]
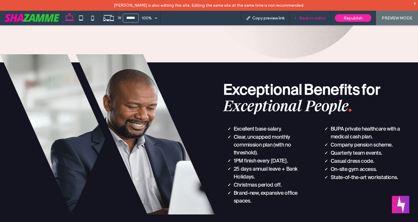
click at [309, 17] on span "Back to editor" at bounding box center [312, 18] width 27 height 5
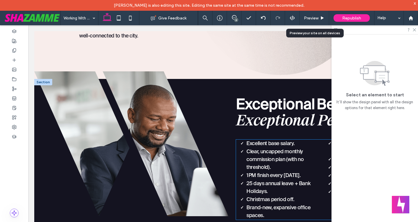
scroll to position [755, 0]
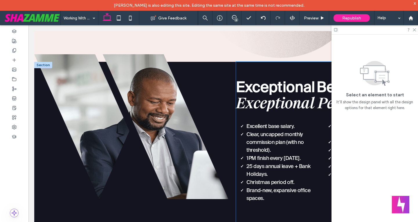
click at [274, 197] on div "Exceptional Benefits for Exceptional People . Excellent base salary. Clear, unc…" at bounding box center [324, 167] width 176 height 210
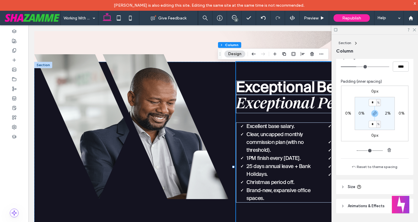
scroll to position [144, 0]
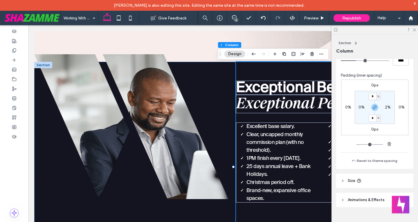
click at [386, 107] on label "2%" at bounding box center [388, 107] width 6 height 5
click at [373, 107] on icon "button" at bounding box center [375, 107] width 5 height 5
click at [389, 109] on div "%" at bounding box center [391, 107] width 5 height 7
click at [389, 118] on span "px" at bounding box center [388, 116] width 4 height 6
type input "**"
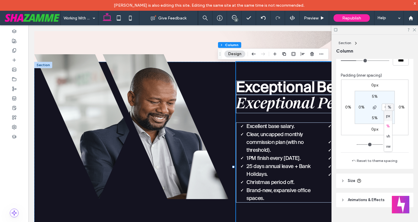
type input "****"
type input "**"
click at [381, 99] on section "5% **** px 5% 0%" at bounding box center [375, 107] width 40 height 33
click at [382, 105] on input "****" at bounding box center [386, 107] width 8 height 7
type input "***"
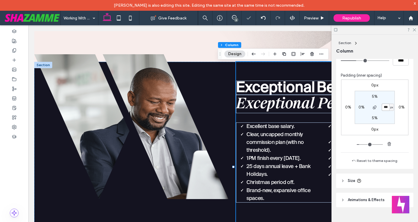
type input "***"
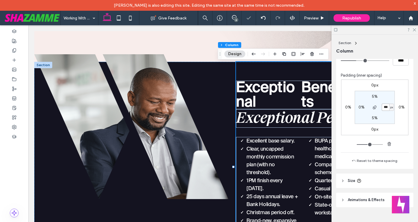
click at [387, 108] on input "***" at bounding box center [386, 107] width 8 height 7
click at [315, 21] on div "Preview" at bounding box center [315, 18] width 30 height 15
click at [315, 18] on span "Preview" at bounding box center [311, 18] width 15 height 5
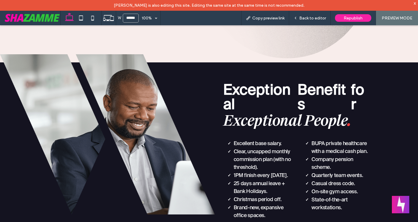
click at [315, 18] on span "Back to editor" at bounding box center [312, 18] width 27 height 5
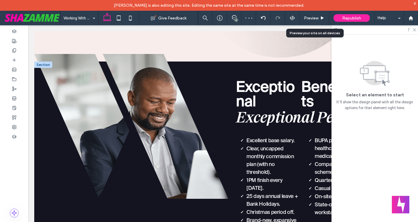
scroll to position [755, 0]
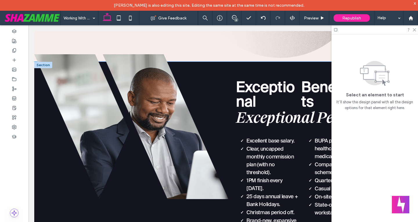
click at [227, 98] on div "Exceptional Benefits for Exceptional People . Excellent base salary. Clear, unc…" at bounding box center [223, 167] width 378 height 210
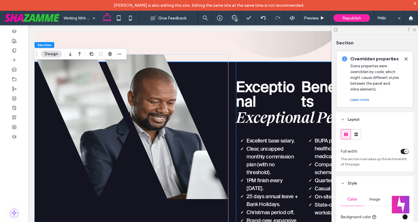
click at [247, 208] on div "Exceptional Benefits for Exceptional People . Excellent base salary. Clear, unc…" at bounding box center [324, 167] width 176 height 210
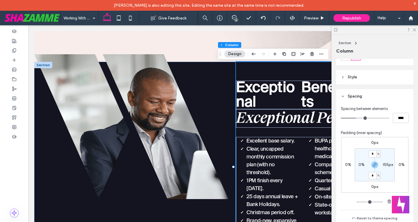
scroll to position [87, 0]
click at [387, 165] on label "155px" at bounding box center [388, 163] width 10 height 5
type input "***"
type input "**"
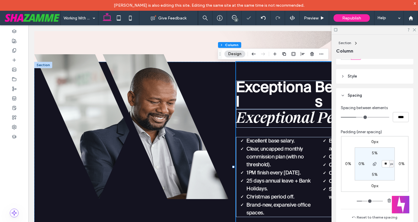
click at [391, 164] on span "px" at bounding box center [392, 164] width 3 height 6
click at [388, 180] on span "%" at bounding box center [388, 183] width 3 height 6
type input "*"
type input "***"
type input "*"
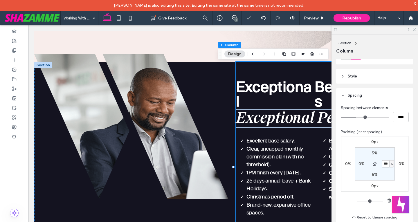
click at [386, 164] on input "***" at bounding box center [386, 163] width 8 height 7
type input "*"
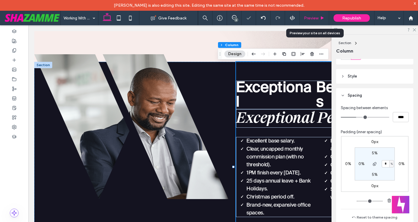
click at [314, 16] on span "Preview" at bounding box center [311, 18] width 15 height 5
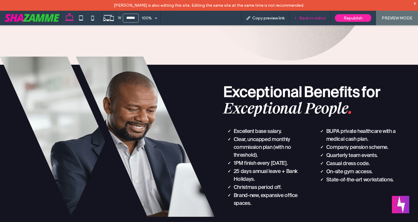
scroll to position [732, 0]
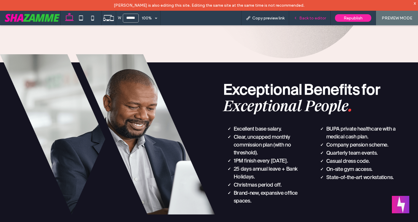
click at [316, 18] on span "Back to editor" at bounding box center [312, 18] width 27 height 5
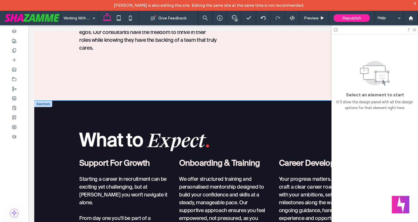
scroll to position [290, 0]
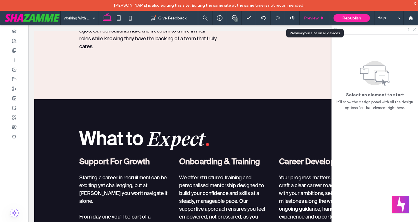
click at [314, 18] on span "Preview" at bounding box center [311, 18] width 15 height 5
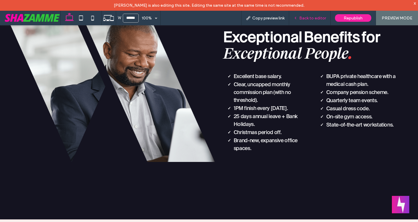
click at [314, 18] on span "Back to editor" at bounding box center [312, 18] width 27 height 5
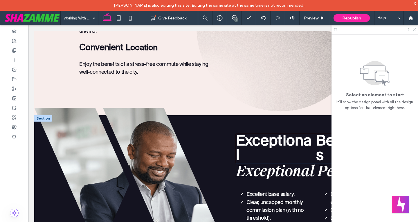
scroll to position [692, 0]
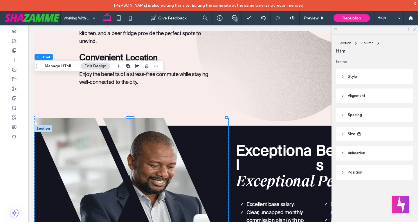
click at [347, 135] on header "Size" at bounding box center [374, 134] width 77 height 15
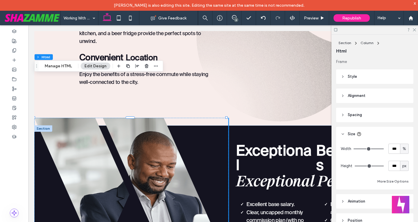
click at [352, 118] on span "Spacing" at bounding box center [355, 115] width 14 height 6
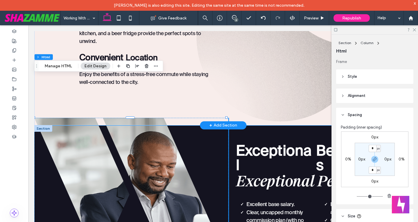
click at [261, 79] on div "Our Inspiring Workspace . Collaboration - Friendly Design An open-plan layout e…" at bounding box center [223, -1] width 378 height 251
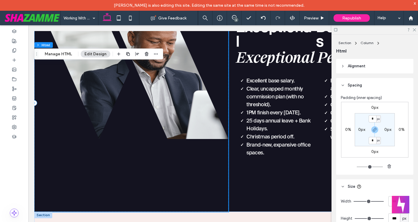
scroll to position [824, 0]
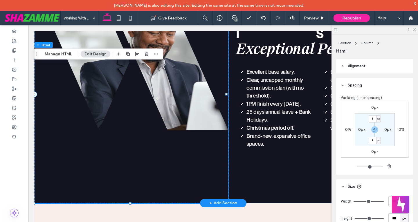
click at [143, 152] on div at bounding box center [131, 94] width 194 height 218
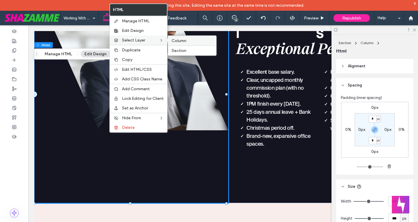
click at [187, 39] on label "Column" at bounding box center [192, 40] width 41 height 5
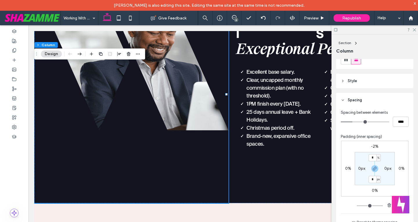
scroll to position [87, 0]
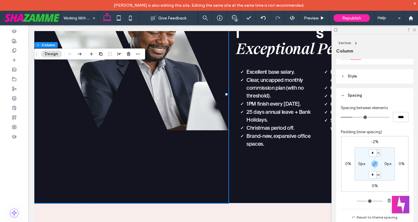
click at [373, 141] on label "-2%" at bounding box center [375, 141] width 8 height 5
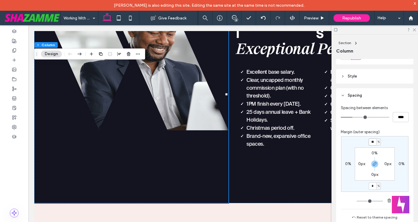
click at [373, 144] on input "**" at bounding box center [373, 142] width 8 height 7
click at [376, 164] on icon "button" at bounding box center [375, 164] width 5 height 5
type input "*"
click at [373, 144] on input "**" at bounding box center [373, 142] width 8 height 7
type input "**"
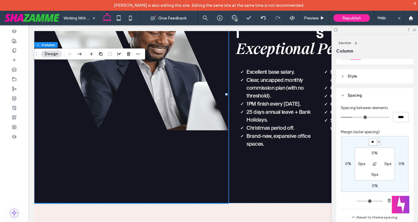
type input "*"
type input "**"
type input "*"
type input "**"
type input "*"
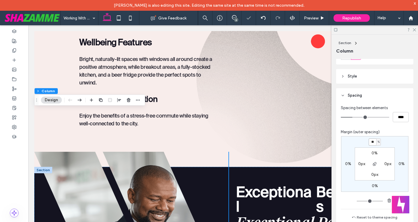
scroll to position [650, 0]
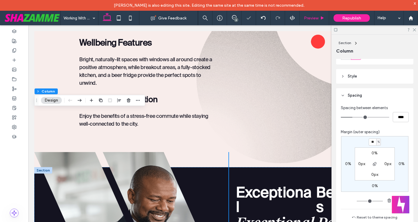
click at [322, 16] on icon at bounding box center [322, 18] width 4 height 4
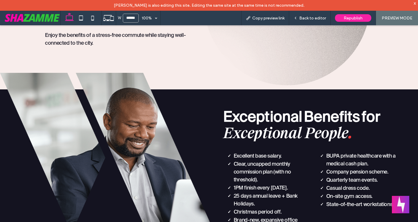
scroll to position [719, 0]
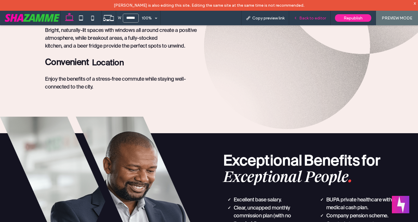
click at [315, 18] on span "Back to editor" at bounding box center [312, 18] width 27 height 5
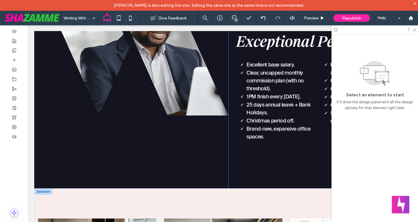
scroll to position [832, 0]
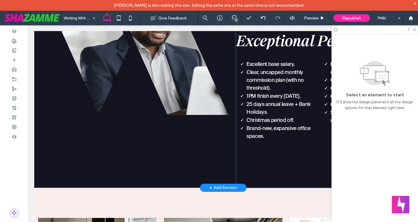
click at [290, 117] on div "Exceptional Benefits for Exceptional People . Excellent base salary. Clear, unc…" at bounding box center [324, 86] width 176 height 203
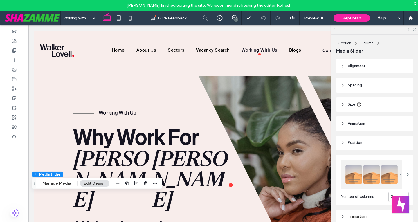
scroll to position [873, 0]
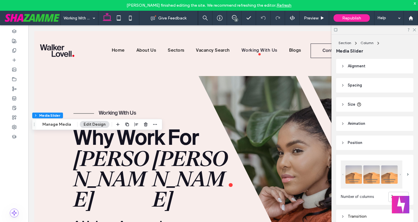
drag, startPoint x: 139, startPoint y: 115, endPoint x: 205, endPoint y: 107, distance: 66.6
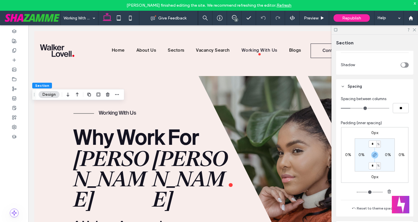
scroll to position [203, 0]
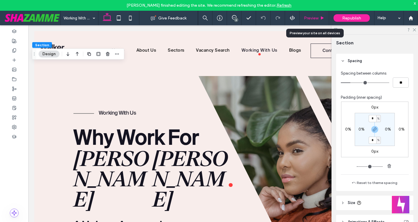
click at [315, 17] on span "Preview" at bounding box center [311, 18] width 15 height 5
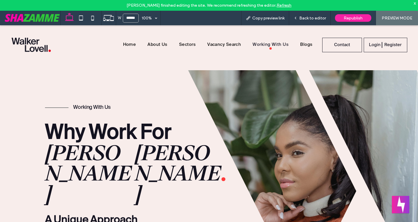
scroll to position [910, 0]
click at [317, 15] on div "Back to editor" at bounding box center [310, 18] width 42 height 15
click at [317, 13] on div "Back to editor" at bounding box center [310, 18] width 42 height 15
click at [312, 19] on span "Back to editor" at bounding box center [312, 18] width 27 height 5
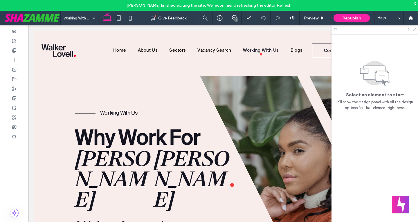
scroll to position [935, 0]
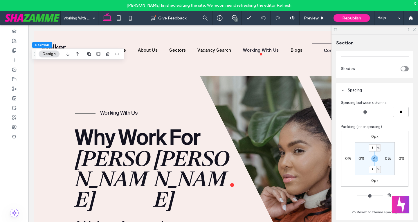
scroll to position [174, 0]
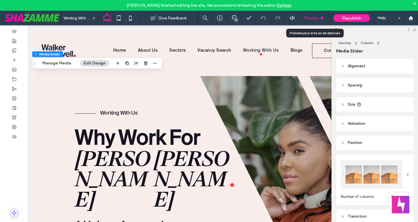
click at [321, 19] on icon at bounding box center [322, 18] width 4 height 4
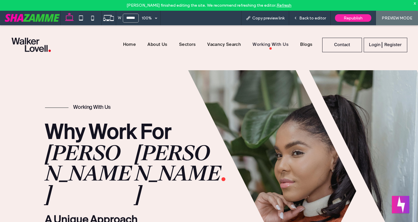
scroll to position [910, 0]
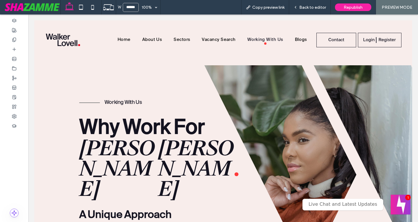
click at [400, 199] on button "Welcome message" at bounding box center [401, 205] width 20 height 20
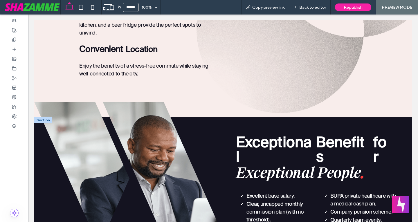
scroll to position [726, 0]
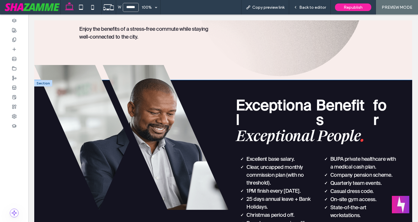
click at [402, 80] on div "Exceptional Benefits for Exceptional People . Excellent base salary. Clear, unc…" at bounding box center [324, 181] width 176 height 203
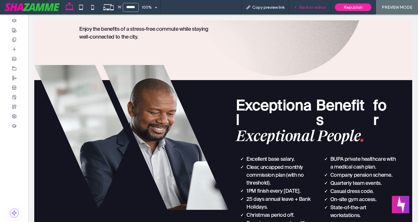
click at [319, 7] on span "Back to editor" at bounding box center [312, 7] width 27 height 5
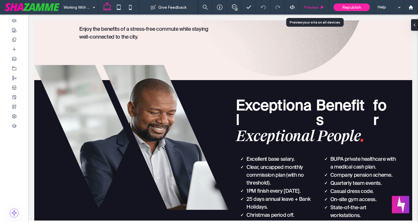
click at [319, 7] on span "Preview" at bounding box center [311, 7] width 15 height 5
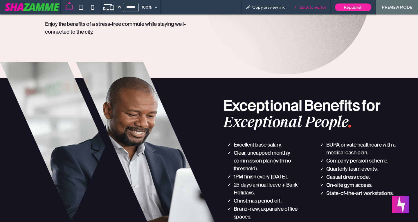
click at [315, 7] on span "Back to editor" at bounding box center [312, 7] width 27 height 5
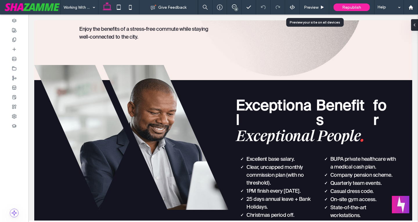
click at [315, 7] on span "Preview" at bounding box center [311, 7] width 15 height 5
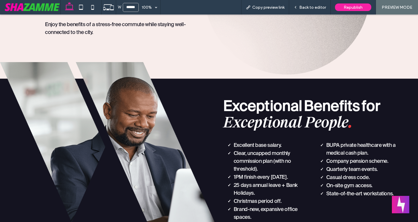
scroll to position [705, 0]
click at [307, 6] on span "Back to editor" at bounding box center [312, 7] width 27 height 5
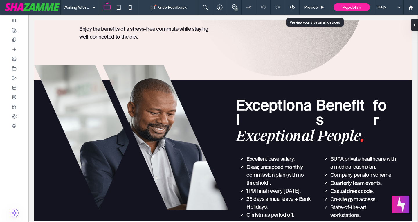
click at [307, 6] on span "Preview" at bounding box center [311, 7] width 15 height 5
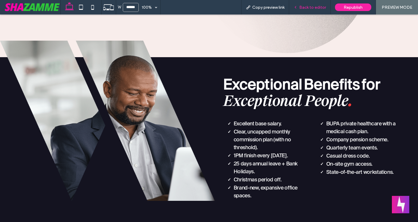
scroll to position [705, 0]
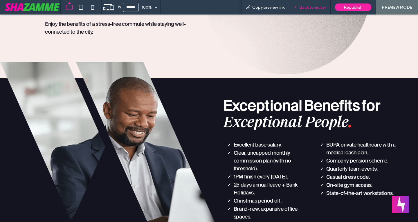
click at [310, 10] on div "Back to editor" at bounding box center [310, 7] width 42 height 15
click at [309, 7] on span "Back to editor" at bounding box center [312, 7] width 27 height 5
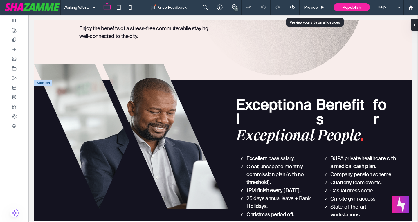
scroll to position [726, 0]
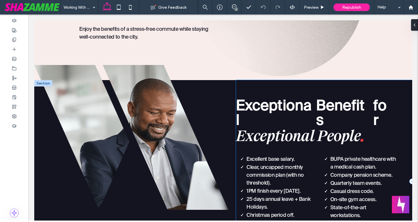
click at [402, 162] on div "Exceptional Benefits for Exceptional People . Excellent base salary. Clear, unc…" at bounding box center [324, 181] width 176 height 203
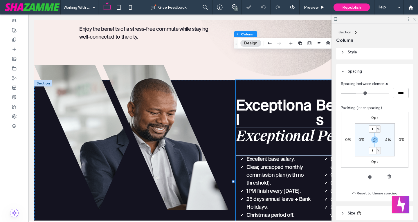
scroll to position [144, 0]
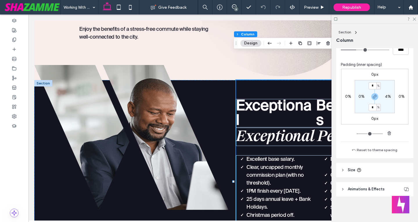
click at [387, 97] on label "4%" at bounding box center [388, 96] width 6 height 5
type input "*"
click at [387, 98] on input "*" at bounding box center [386, 96] width 8 height 7
click at [368, 96] on div at bounding box center [374, 96] width 13 height 7
click at [373, 96] on icon "button" at bounding box center [375, 96] width 5 height 5
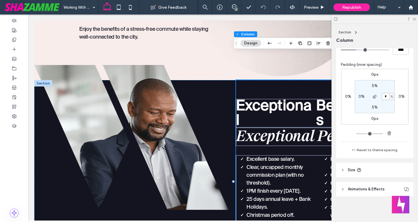
click at [386, 97] on input "*" at bounding box center [386, 96] width 8 height 7
type input "*"
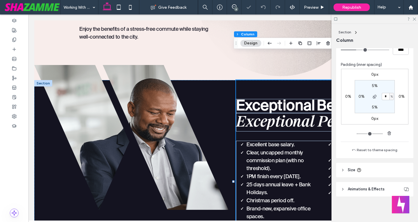
click at [270, 194] on div "Exceptional Benefits for Exceptional People . Excellent base salary. Clear, unc…" at bounding box center [324, 181] width 176 height 203
click at [323, 8] on icon at bounding box center [322, 7] width 4 height 4
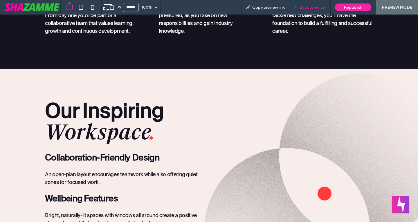
click at [307, 7] on span "Back to editor" at bounding box center [312, 7] width 27 height 5
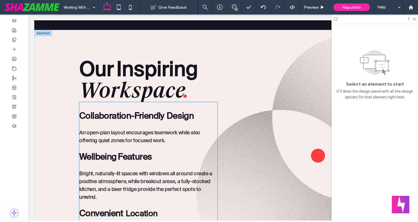
scroll to position [572, 0]
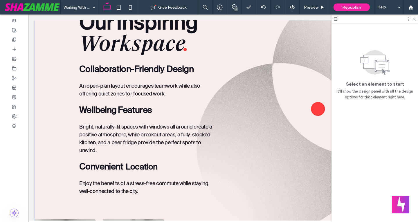
click at [59, 116] on div "Our Inspiring Workspace . Collaboration - Friendly Design An open-plan layout e…" at bounding box center [223, 108] width 378 height 251
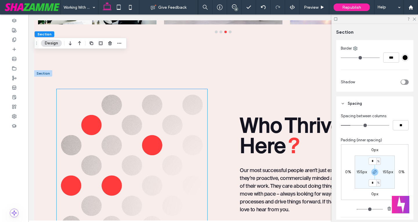
scroll to position [1123, 0]
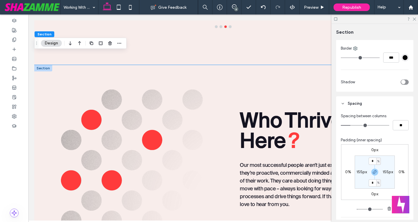
click at [49, 99] on div "Who Thrives Here ? Our most successful people aren’t just experienced recruiter…" at bounding box center [223, 160] width 349 height 191
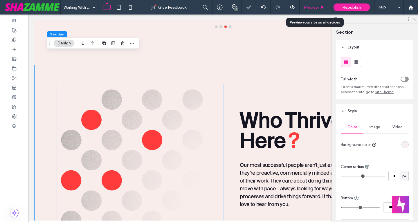
click at [315, 10] on div "Preview" at bounding box center [315, 7] width 30 height 15
click at [317, 7] on span "Preview" at bounding box center [311, 7] width 15 height 5
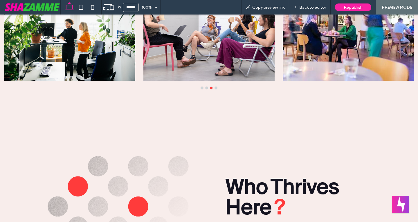
scroll to position [1099, 0]
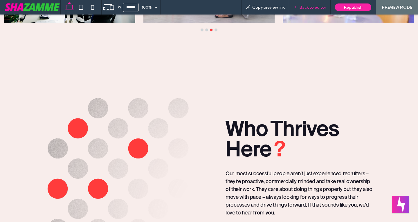
click at [313, 10] on div "Back to editor" at bounding box center [310, 7] width 42 height 15
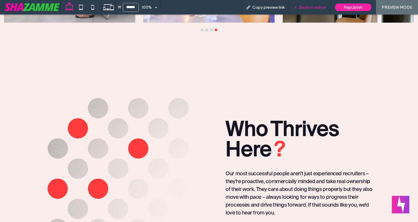
click at [308, 6] on span "Back to editor" at bounding box center [312, 7] width 27 height 5
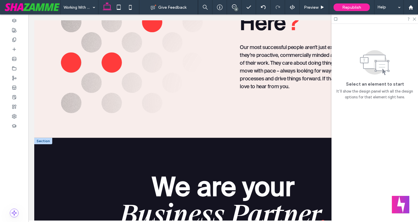
scroll to position [1269, 0]
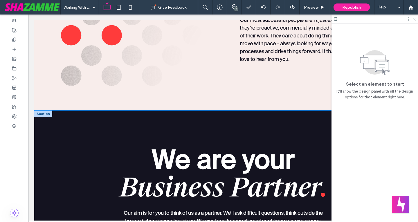
click at [173, 111] on div "We are your Business Partner . Our aim is for you to think of us as a partner. …" at bounding box center [223, 209] width 349 height 196
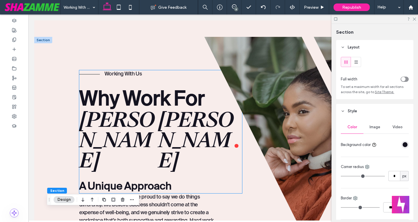
scroll to position [0, 0]
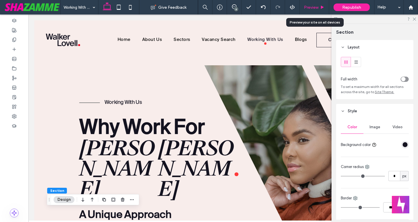
click at [321, 2] on div "Preview" at bounding box center [315, 7] width 30 height 15
click at [319, 4] on div "Preview" at bounding box center [315, 7] width 30 height 15
click at [321, 8] on icon at bounding box center [322, 7] width 4 height 4
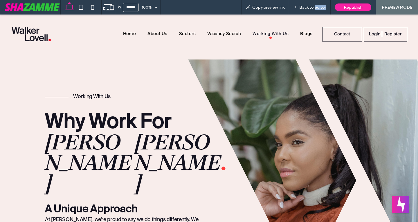
click at [321, 8] on span "Back to editor" at bounding box center [312, 7] width 27 height 5
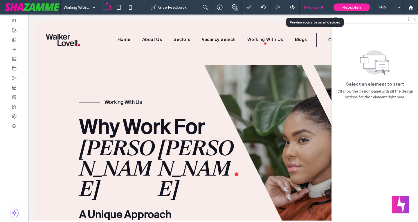
click at [319, 8] on div "Preview" at bounding box center [314, 7] width 29 height 5
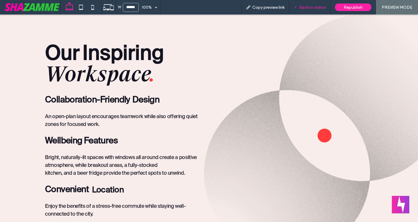
click at [306, 8] on span "Back to editor" at bounding box center [312, 7] width 27 height 5
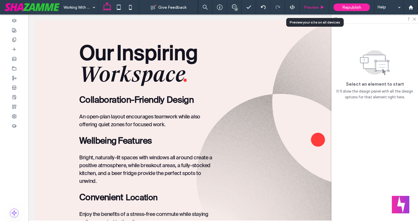
click at [314, 7] on span "Preview" at bounding box center [311, 7] width 15 height 5
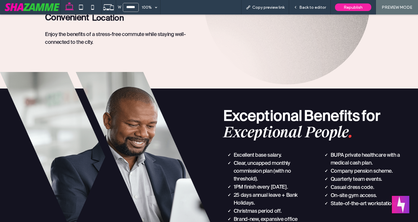
scroll to position [697, 0]
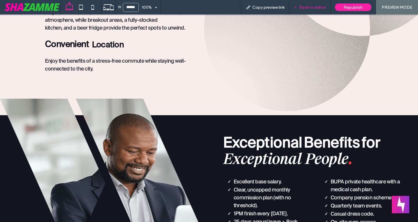
click at [317, 6] on span "Back to editor" at bounding box center [312, 7] width 27 height 5
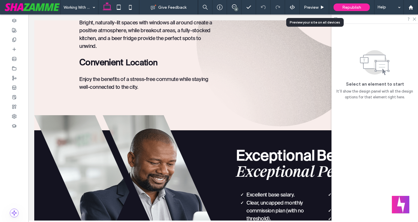
scroll to position [694, 0]
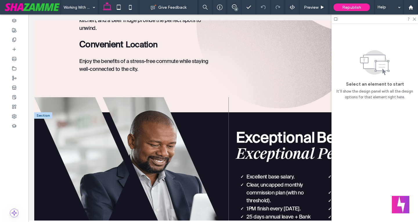
click at [155, 105] on div at bounding box center [131, 206] width 194 height 218
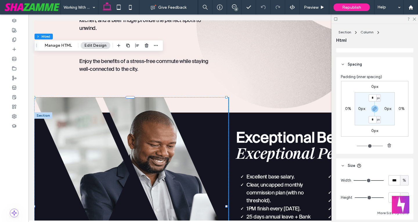
scroll to position [0, 0]
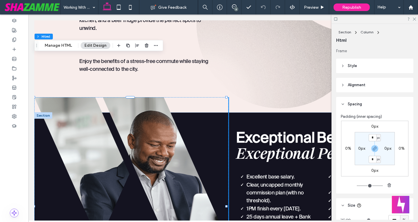
click at [358, 69] on header "Style" at bounding box center [374, 66] width 77 height 15
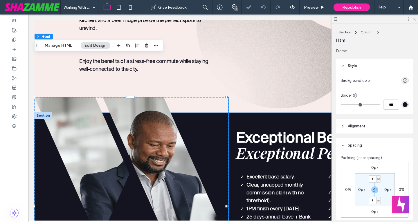
drag, startPoint x: 378, startPoint y: 88, endPoint x: 374, endPoint y: 97, distance: 9.8
click at [378, 88] on div "Background color Border ***" at bounding box center [375, 93] width 68 height 34
click at [69, 46] on button "Manage HTML" at bounding box center [58, 45] width 35 height 7
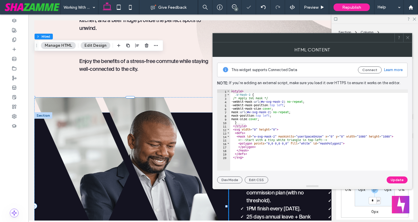
click at [408, 37] on icon at bounding box center [408, 37] width 4 height 4
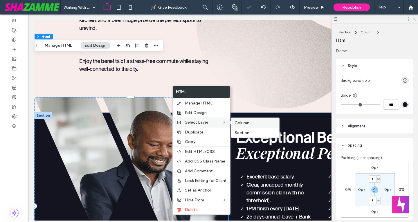
drag, startPoint x: 253, startPoint y: 122, endPoint x: 282, endPoint y: 114, distance: 29.6
click at [253, 122] on label "Column" at bounding box center [255, 123] width 41 height 5
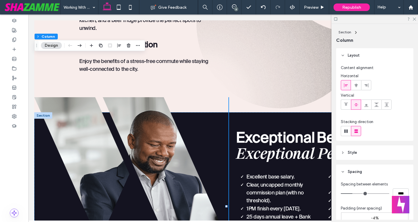
click at [356, 154] on span "Style" at bounding box center [352, 153] width 9 height 6
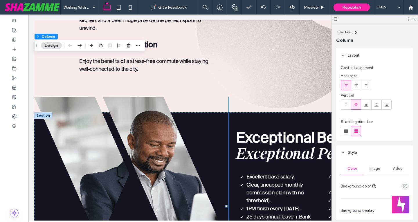
click at [371, 156] on header "Style" at bounding box center [374, 153] width 77 height 15
click at [372, 171] on div "Image" at bounding box center [375, 168] width 23 height 13
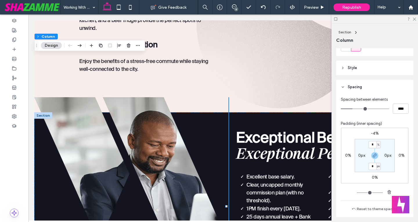
scroll to position [87, 0]
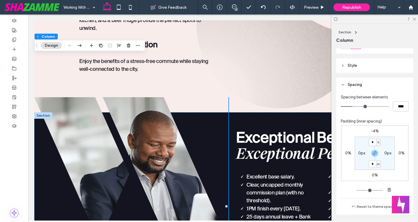
click at [362, 68] on header "Style" at bounding box center [374, 65] width 77 height 15
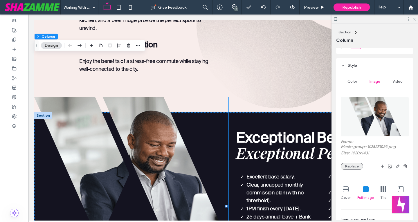
click at [351, 163] on button "Replace" at bounding box center [352, 166] width 22 height 7
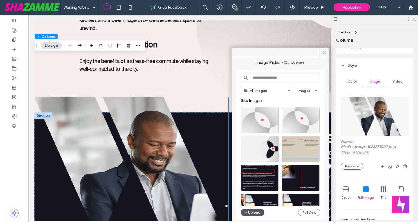
click at [252, 210] on button "Upload" at bounding box center [253, 212] width 24 height 7
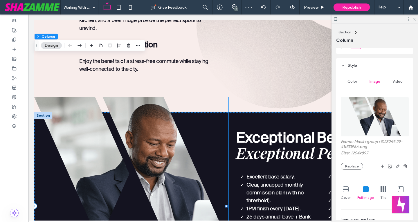
click at [161, 207] on div at bounding box center [131, 206] width 194 height 218
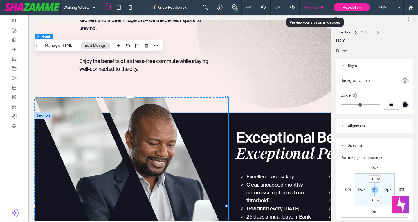
click at [312, 9] on span "Preview" at bounding box center [311, 7] width 15 height 5
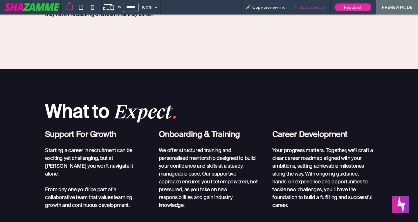
click at [313, 8] on span "Back to editor" at bounding box center [312, 7] width 27 height 5
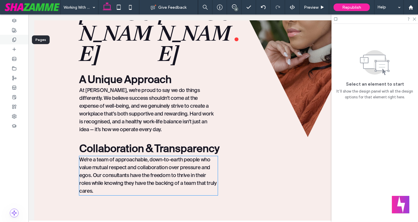
scroll to position [122, 0]
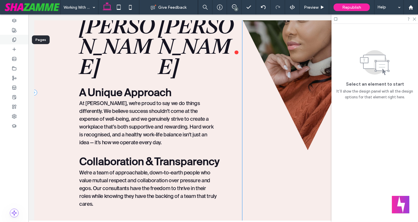
drag, startPoint x: 25, startPoint y: 37, endPoint x: 14, endPoint y: 39, distance: 10.9
click at [21, 39] on div at bounding box center [14, 40] width 28 height 10
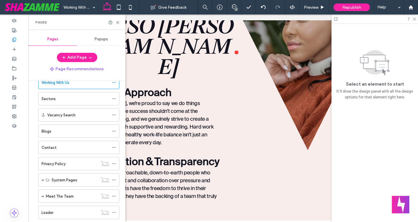
scroll to position [58, 0]
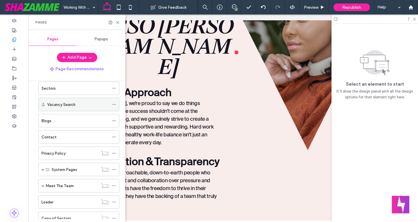
click at [62, 107] on label "Vacancy Search" at bounding box center [61, 105] width 28 height 10
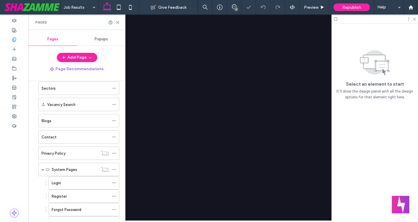
drag, startPoint x: 116, startPoint y: 23, endPoint x: 110, endPoint y: 0, distance: 23.7
click at [116, 23] on icon at bounding box center [118, 22] width 4 height 4
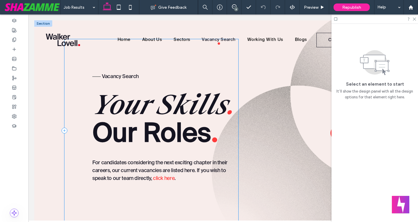
type input "**********"
click at [82, 106] on div "Vacancy Search Your Skills . Our Roles . For candidates considering the next ex…" at bounding box center [151, 130] width 174 height 183
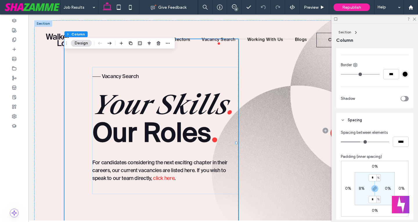
scroll to position [203, 0]
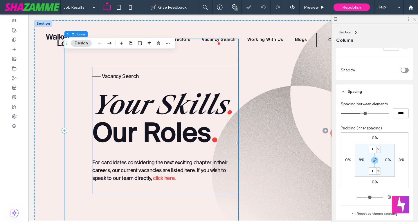
click at [58, 138] on div "Vacancy Search Your Skills . Our Roles . For candidates considering the next ex…" at bounding box center [223, 141] width 378 height 243
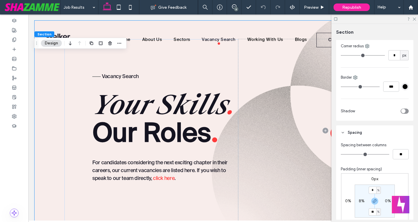
scroll to position [232, 0]
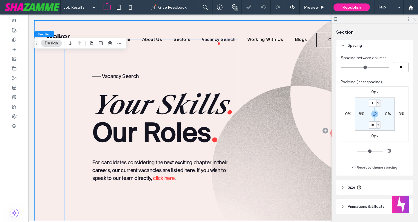
click at [360, 116] on div "8%" at bounding box center [362, 114] width 6 height 5
click at [361, 114] on label "8%" at bounding box center [362, 114] width 6 height 5
click at [373, 115] on use "button" at bounding box center [374, 113] width 3 height 3
drag, startPoint x: 360, startPoint y: 115, endPoint x: 357, endPoint y: 116, distance: 3.2
click at [360, 115] on input "*" at bounding box center [360, 113] width 8 height 7
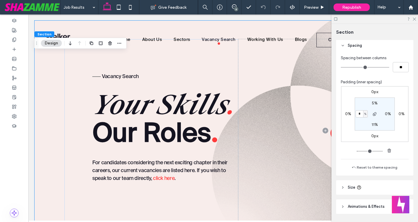
click at [364, 114] on span "%" at bounding box center [365, 114] width 2 height 6
click at [362, 124] on span "px" at bounding box center [362, 123] width 4 height 6
type input "***"
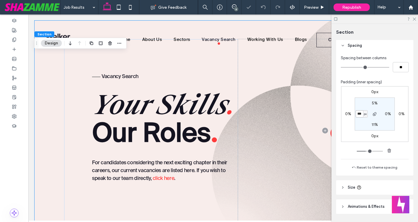
click at [358, 116] on input "***" at bounding box center [360, 113] width 8 height 7
type input "***"
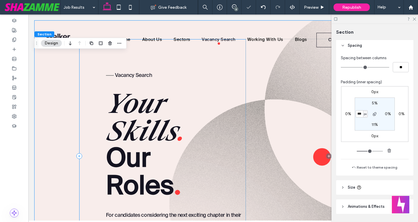
click at [87, 100] on div "Vacancy Search Your Skills . Our Roles . For candidates considering the next ex…" at bounding box center [162, 156] width 167 height 234
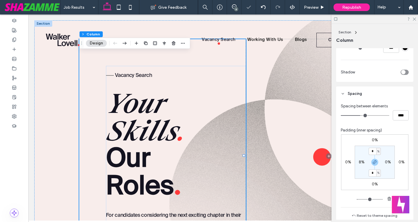
scroll to position [203, 0]
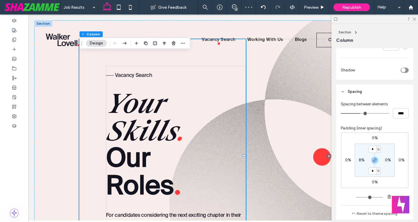
click at [359, 159] on label "8%" at bounding box center [362, 160] width 6 height 5
type input "*"
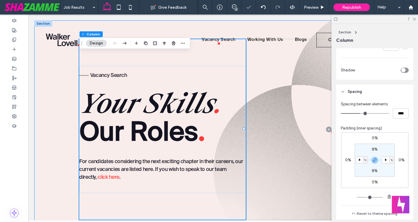
click at [56, 112] on div "Vacancy Search Your Skills . Our Roles . For candidates considering the next ex…" at bounding box center [223, 140] width 378 height 241
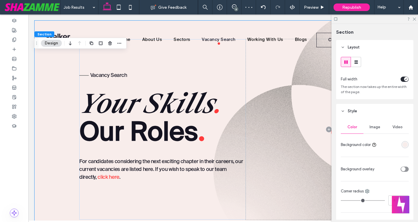
scroll to position [29, 0]
click at [317, 7] on span "Preview" at bounding box center [311, 7] width 15 height 5
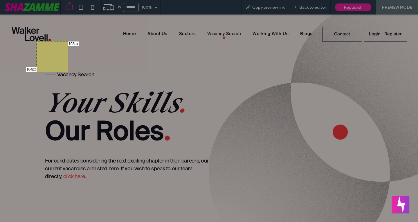
drag, startPoint x: 36, startPoint y: 41, endPoint x: 68, endPoint y: 71, distance: 43.5
click at [68, 71] on div "104px 108px" at bounding box center [209, 111] width 418 height 222
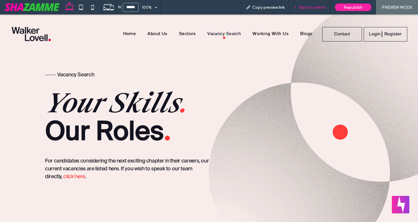
click at [316, 8] on span "Back to editor" at bounding box center [312, 7] width 27 height 5
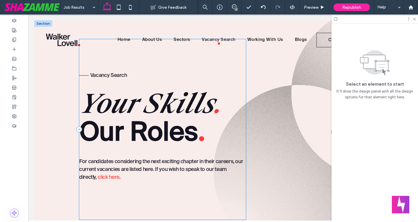
click at [109, 64] on div "Vacancy Search Your Skills . Our Roles . For candidates considering the next ex…" at bounding box center [162, 129] width 167 height 181
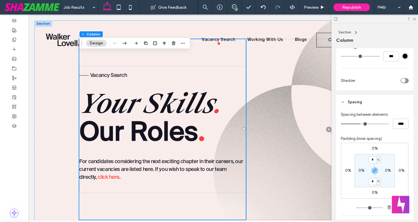
scroll to position [203, 0]
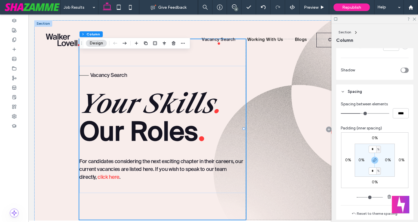
click at [378, 150] on span "%" at bounding box center [379, 150] width 2 height 6
click at [375, 159] on span "px" at bounding box center [375, 158] width 4 height 6
type input "***"
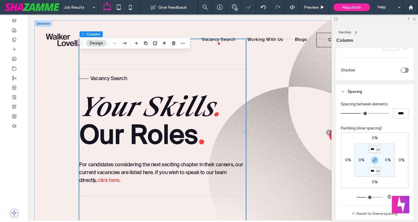
click at [372, 152] on input "***" at bounding box center [373, 149] width 8 height 7
type input "***"
drag, startPoint x: 373, startPoint y: 161, endPoint x: 374, endPoint y: 154, distance: 7.0
click at [373, 162] on icon "button" at bounding box center [375, 160] width 5 height 5
click at [373, 152] on input "***" at bounding box center [373, 149] width 8 height 7
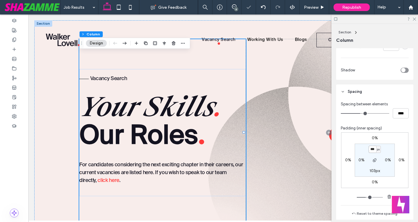
type input "***"
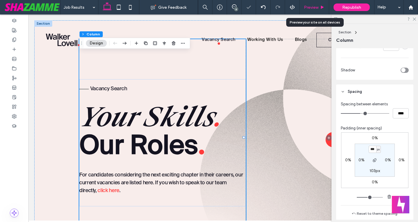
click at [319, 7] on div "Preview" at bounding box center [314, 7] width 29 height 5
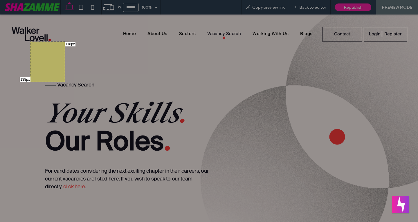
drag, startPoint x: 30, startPoint y: 42, endPoint x: 64, endPoint y: 82, distance: 52.7
click at [64, 82] on div "138px 118px" at bounding box center [209, 111] width 418 height 222
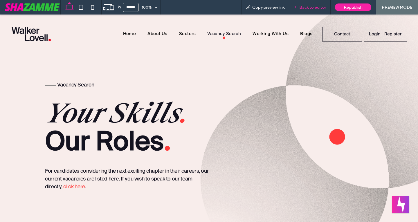
click at [311, 8] on span "Back to editor" at bounding box center [312, 7] width 27 height 5
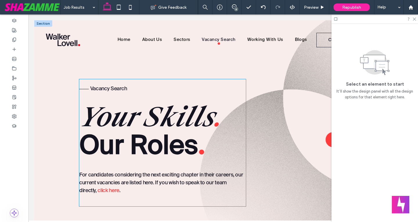
click at [85, 90] on div at bounding box center [84, 89] width 10 height 3
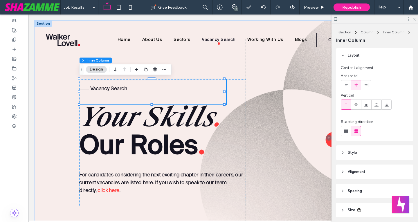
scroll to position [59, 0]
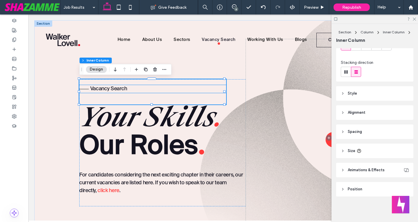
click at [87, 89] on hr at bounding box center [84, 89] width 10 height 1
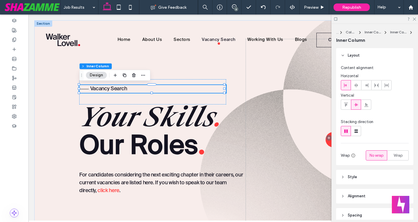
click at [87, 89] on hr at bounding box center [84, 89] width 10 height 1
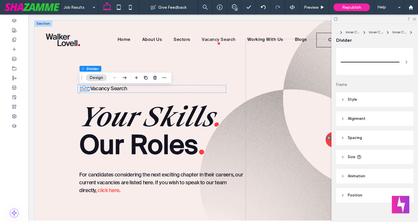
scroll to position [17, 0]
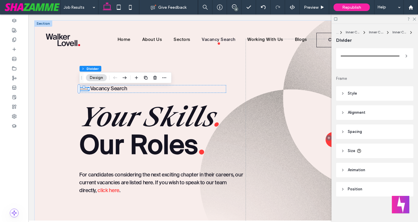
click at [346, 152] on header "Size" at bounding box center [374, 151] width 77 height 15
click at [395, 165] on input "*" at bounding box center [395, 166] width 12 height 10
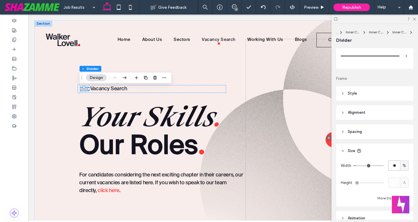
type input "**"
click at [121, 109] on span "Your Skills" at bounding box center [145, 117] width 133 height 34
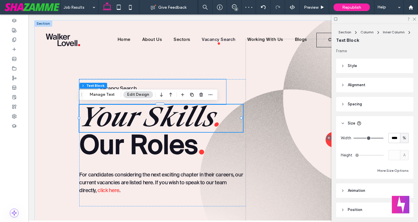
click at [130, 85] on p "Vacancy Search" at bounding box center [163, 89] width 126 height 8
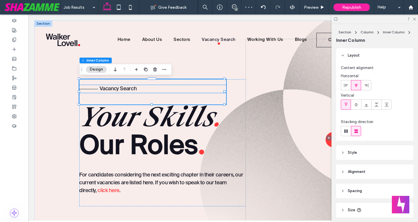
click at [103, 102] on span "Your Skills" at bounding box center [145, 117] width 133 height 34
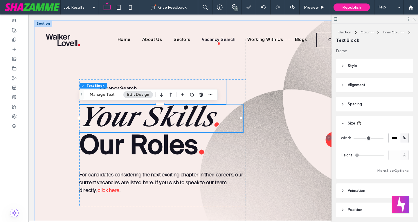
click at [110, 86] on span "Vacancy Search" at bounding box center [118, 88] width 37 height 5
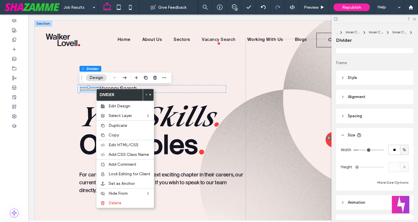
scroll to position [65, 0]
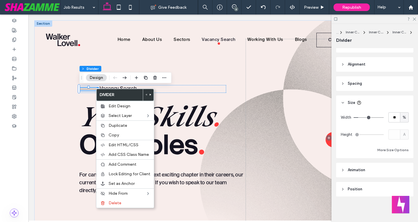
click at [352, 82] on span "Spacing" at bounding box center [355, 84] width 14 height 6
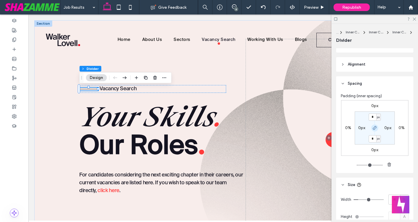
click at [375, 127] on icon "button" at bounding box center [375, 128] width 5 height 5
click at [399, 127] on label "0%" at bounding box center [402, 127] width 6 height 5
type input "*"
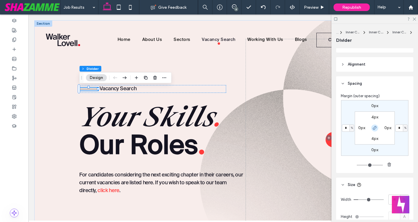
click at [373, 128] on use "button" at bounding box center [374, 127] width 3 height 3
click at [396, 129] on input "*" at bounding box center [400, 128] width 8 height 7
click at [405, 129] on span "%" at bounding box center [406, 128] width 2 height 6
click at [404, 136] on div "px" at bounding box center [402, 137] width 8 height 10
click at [398, 126] on input "*" at bounding box center [400, 128] width 8 height 7
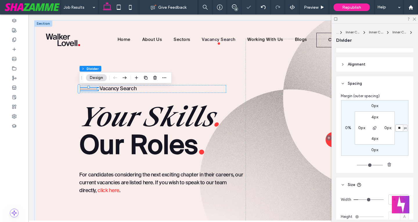
type input "**"
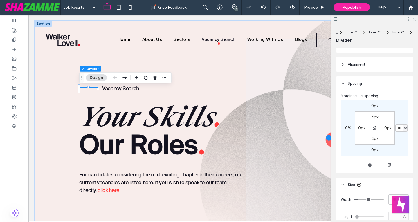
click at [231, 212] on div "Vacancy Search Your Skills . Our Roles . For candidates considering the next ex…" at bounding box center [162, 137] width 167 height 197
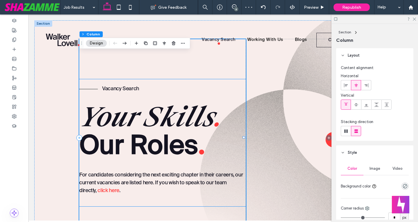
click at [137, 117] on span "Your Skills" at bounding box center [145, 117] width 133 height 34
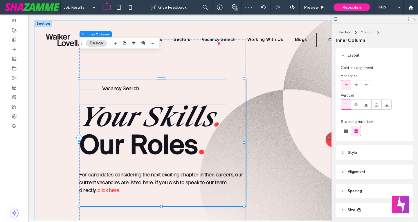
scroll to position [29, 0]
click at [316, 8] on span "Preview" at bounding box center [311, 7] width 15 height 5
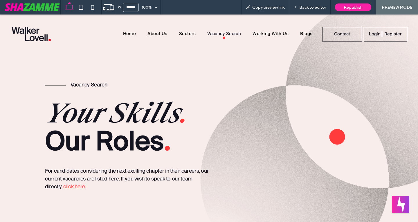
scroll to position [22, 0]
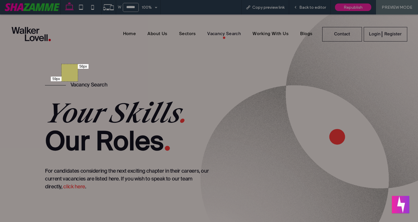
drag, startPoint x: 78, startPoint y: 64, endPoint x: 61, endPoint y: 81, distance: 23.6
click at [61, 81] on div "59px 56px" at bounding box center [209, 111] width 418 height 222
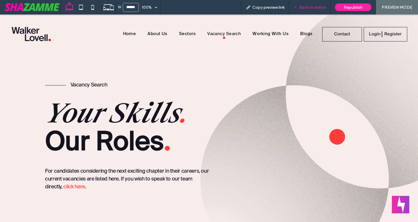
drag, startPoint x: 317, startPoint y: 7, endPoint x: 72, endPoint y: 63, distance: 251.2
click at [317, 7] on span "Back to editor" at bounding box center [312, 7] width 27 height 5
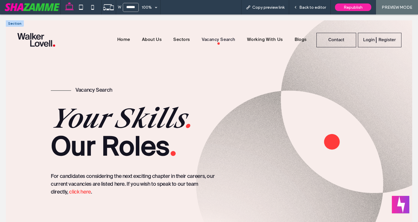
scroll to position [29, 0]
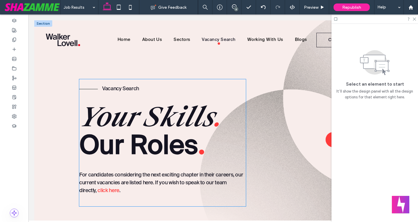
click at [96, 100] on span "Your Skills" at bounding box center [145, 117] width 133 height 34
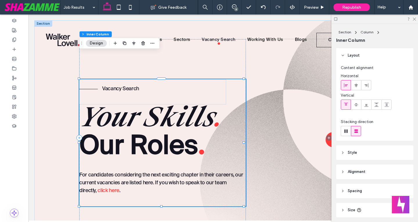
click at [113, 100] on span "Your Skills" at bounding box center [145, 117] width 133 height 34
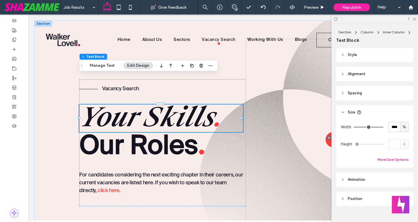
scroll to position [21, 0]
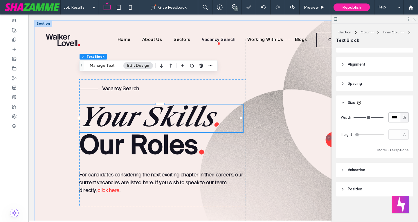
click at [367, 85] on header "Spacing" at bounding box center [374, 83] width 77 height 15
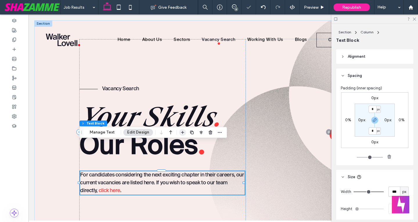
scroll to position [30, 0]
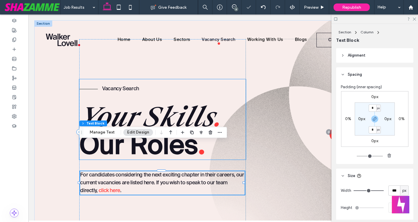
click at [162, 100] on span "Your Skills" at bounding box center [145, 117] width 133 height 34
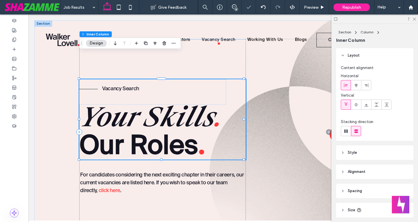
click at [162, 100] on span "Your Skills" at bounding box center [145, 117] width 133 height 34
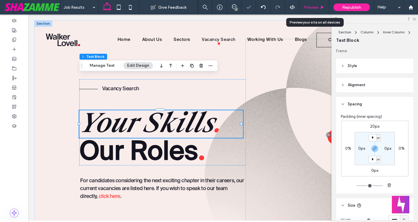
click at [314, 6] on span "Preview" at bounding box center [311, 7] width 15 height 5
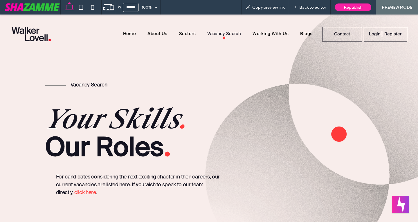
scroll to position [22, 0]
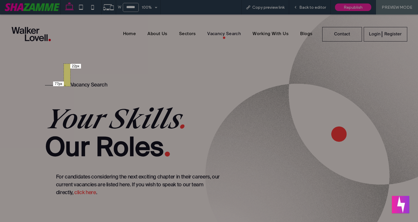
drag, startPoint x: 70, startPoint y: 64, endPoint x: 64, endPoint y: 86, distance: 23.3
click at [64, 86] on div "77px 22px" at bounding box center [209, 111] width 418 height 222
click at [74, 86] on div "77px 22px" at bounding box center [209, 111] width 418 height 222
drag, startPoint x: 55, startPoint y: 134, endPoint x: 76, endPoint y: 152, distance: 27.6
click at [76, 152] on div "62px 72px" at bounding box center [209, 111] width 418 height 222
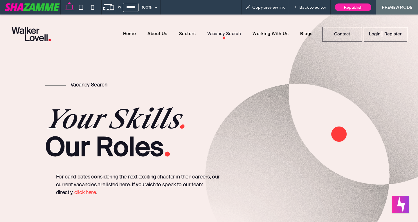
click at [130, 149] on div "Vacancy Search Your Skills . Our Roles . For candidates considering the next ex…" at bounding box center [138, 130] width 187 height 191
click at [303, 8] on span "Back to editor" at bounding box center [312, 7] width 27 height 5
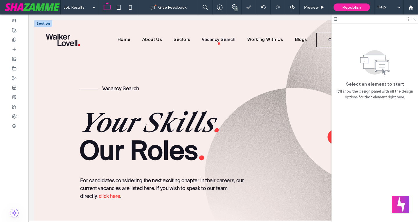
scroll to position [29, 0]
click at [145, 178] on span "For candidates considering the next exciting chapter in their careers, our curr…" at bounding box center [162, 188] width 164 height 21
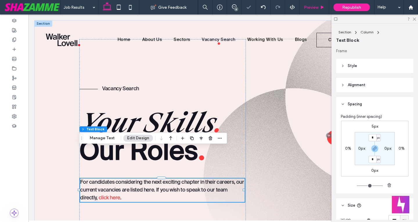
click at [321, 10] on div "Preview" at bounding box center [314, 7] width 29 height 5
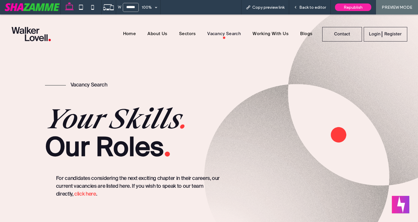
scroll to position [22, 0]
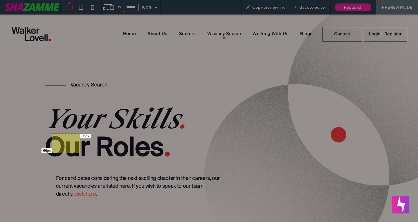
drag, startPoint x: 52, startPoint y: 134, endPoint x: 80, endPoint y: 153, distance: 33.8
click at [80, 153] on div "66px 96px" at bounding box center [209, 111] width 418 height 222
click at [138, 137] on div "66px 96px" at bounding box center [209, 111] width 418 height 222
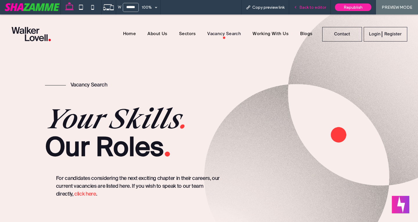
click at [311, 7] on span "Back to editor" at bounding box center [312, 7] width 27 height 5
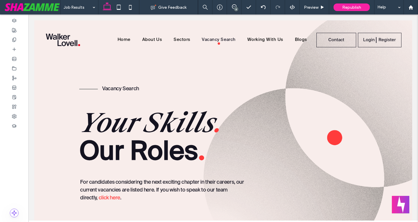
scroll to position [29, 0]
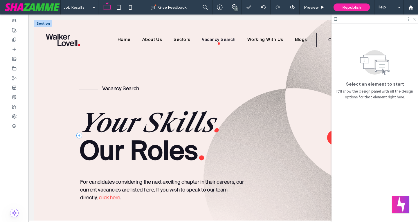
click at [113, 144] on div "Vacancy Search Your Skills . Our Roles . For candidates considering the next ex…" at bounding box center [162, 135] width 167 height 193
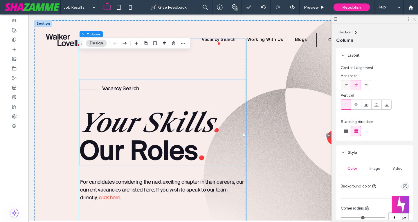
click at [350, 87] on div at bounding box center [346, 85] width 10 height 10
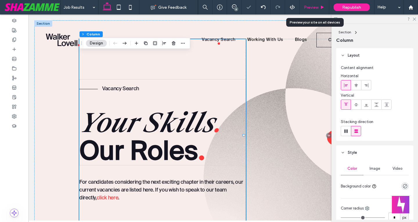
click at [320, 7] on icon at bounding box center [322, 7] width 4 height 4
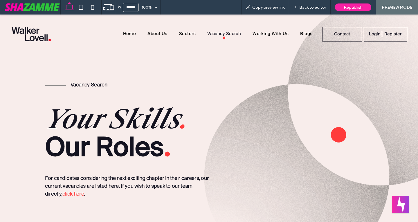
scroll to position [109, 0]
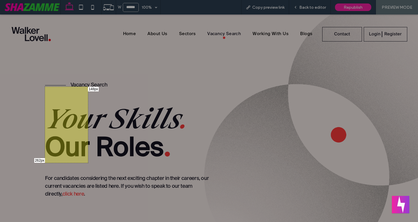
drag, startPoint x: 45, startPoint y: 87, endPoint x: 87, endPoint y: 163, distance: 87.6
click at [88, 163] on div "262px 148px" at bounding box center [209, 111] width 418 height 222
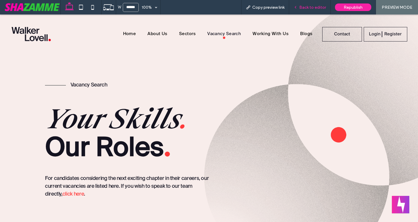
drag, startPoint x: 306, startPoint y: 7, endPoint x: 110, endPoint y: 101, distance: 216.9
click at [306, 7] on span "Back to editor" at bounding box center [312, 7] width 27 height 5
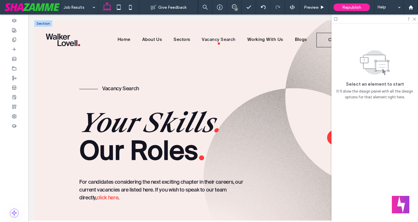
scroll to position [113, 0]
click at [146, 103] on div "Vacancy Search Your Skills . Our Roles . For candidates considering the next ex…" at bounding box center [162, 135] width 167 height 193
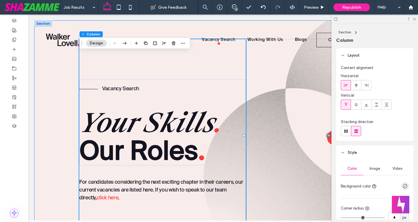
click at [150, 136] on div "Vacancy Search Your Skills . Our Roles . For candidates considering the next ex…" at bounding box center [223, 146] width 378 height 253
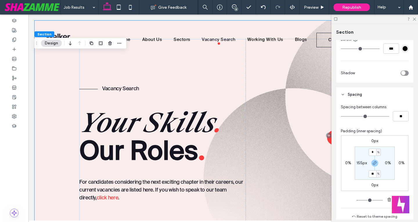
scroll to position [232, 0]
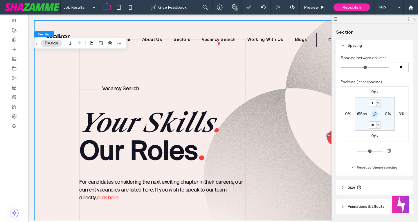
click at [374, 116] on icon "button" at bounding box center [375, 114] width 5 height 5
click at [376, 126] on label "11%" at bounding box center [375, 124] width 6 height 5
click at [378, 125] on span "%" at bounding box center [379, 125] width 2 height 6
click at [376, 134] on span "px" at bounding box center [375, 134] width 4 height 6
type input "***"
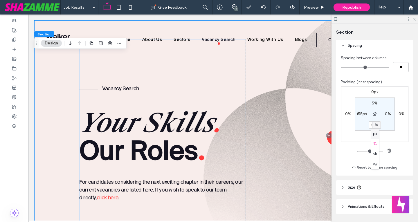
type input "*****"
type input "***"
click at [373, 125] on input "*****" at bounding box center [373, 124] width 8 height 7
type input "***"
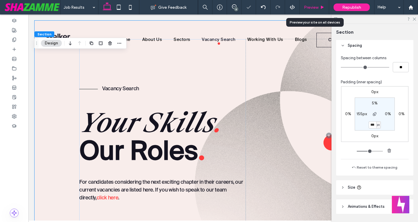
click at [319, 6] on div "Preview" at bounding box center [314, 7] width 29 height 5
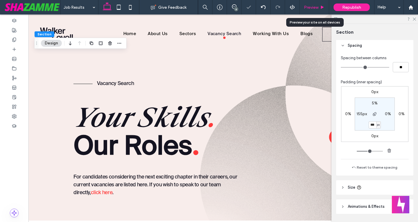
scroll to position [109, 0]
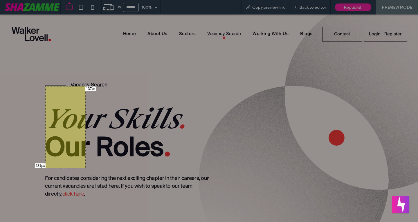
drag, startPoint x: 45, startPoint y: 86, endPoint x: 86, endPoint y: 171, distance: 94.3
click at [86, 171] on div "281px 137px" at bounding box center [209, 111] width 418 height 222
click at [302, 6] on span "Back to editor" at bounding box center [312, 7] width 27 height 5
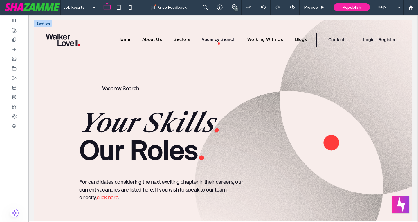
scroll to position [113, 0]
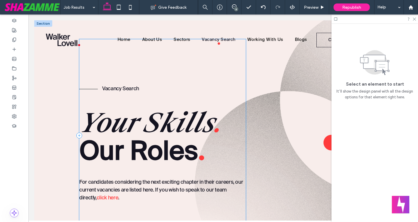
click at [170, 116] on div "Vacancy Search Your Skills . Our Roles . For candidates considering the next ex…" at bounding box center [162, 135] width 167 height 193
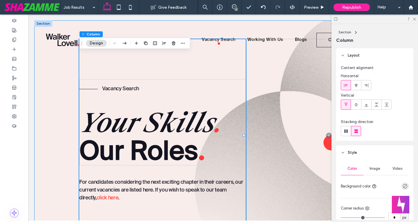
click at [132, 116] on div "Vacancy Search Your Skills . Our Roles . For candidates considering the next ex…" at bounding box center [162, 135] width 167 height 193
click at [164, 136] on div "Vacancy Search Your Skills . Our Roles . For candidates considering the next ex…" at bounding box center [223, 152] width 378 height 264
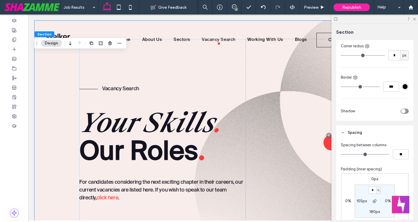
scroll to position [250, 0]
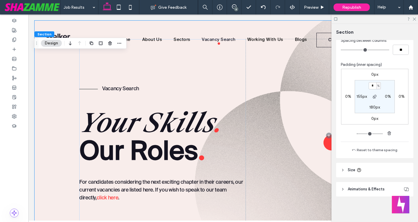
click at [370, 107] on label "180px" at bounding box center [374, 107] width 11 height 5
type input "***"
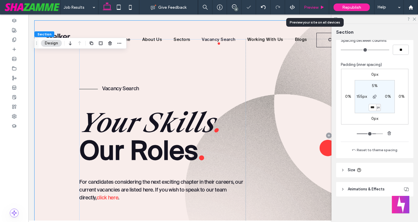
click at [318, 7] on span "Preview" at bounding box center [311, 7] width 15 height 5
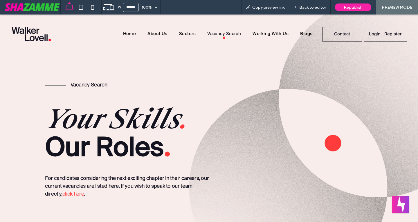
scroll to position [109, 0]
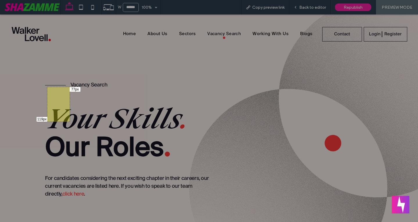
drag, startPoint x: 47, startPoint y: 87, endPoint x: 69, endPoint y: 123, distance: 42.0
click at [70, 124] on div "119px 77px" at bounding box center [209, 111] width 418 height 222
click at [42, 97] on div "128px 80px" at bounding box center [209, 111] width 418 height 222
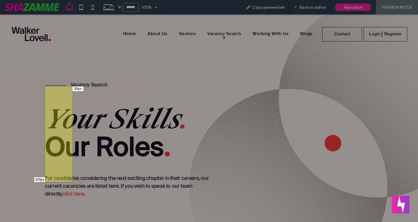
drag, startPoint x: 45, startPoint y: 86, endPoint x: 72, endPoint y: 181, distance: 98.8
click at [72, 181] on div "329px 95px" at bounding box center [209, 111] width 418 height 222
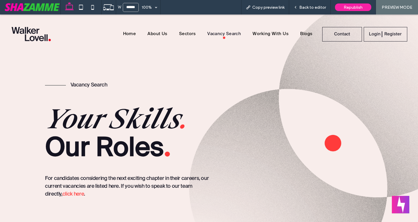
click at [83, 161] on div "Vacancy Search Your Skills . Our Roles . For candidates considering the next ex…" at bounding box center [209, 154] width 418 height 278
click at [310, 6] on span "Back to editor" at bounding box center [312, 7] width 27 height 5
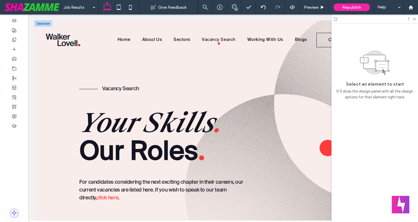
scroll to position [113, 0]
click at [103, 138] on div "Vacancy Search Your Skills . Our Roles . For candidates considering the next ex…" at bounding box center [223, 158] width 378 height 276
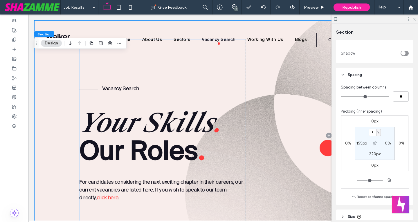
scroll to position [203, 0]
click at [371, 154] on label "220px" at bounding box center [375, 153] width 12 height 5
type input "***"
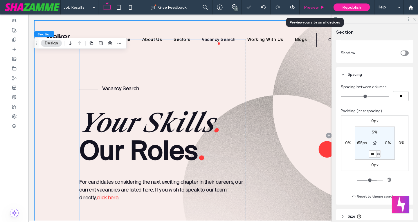
click at [317, 7] on span "Preview" at bounding box center [311, 7] width 15 height 5
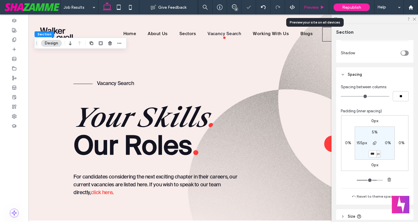
scroll to position [109, 0]
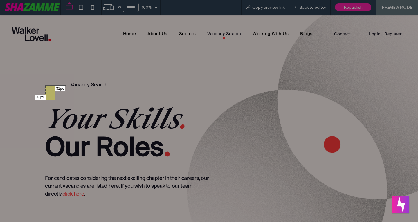
drag, startPoint x: 45, startPoint y: 86, endPoint x: 55, endPoint y: 100, distance: 16.8
click at [54, 100] on div "46px 31px" at bounding box center [209, 111] width 418 height 222
click at [46, 90] on div "48px 31px" at bounding box center [50, 93] width 10 height 15
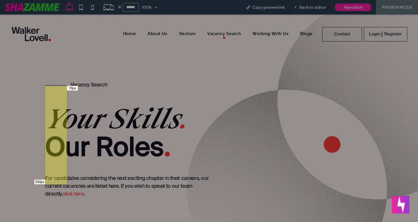
drag, startPoint x: 45, startPoint y: 86, endPoint x: 67, endPoint y: 184, distance: 100.9
click at [67, 184] on div "339px 76px" at bounding box center [209, 111] width 418 height 222
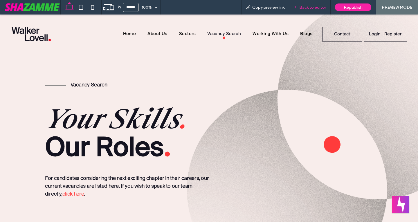
click at [319, 7] on span "Back to editor" at bounding box center [312, 7] width 27 height 5
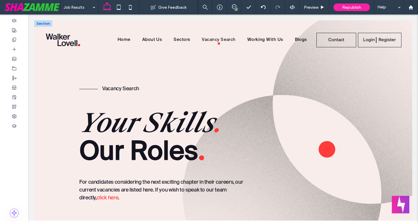
scroll to position [113, 0]
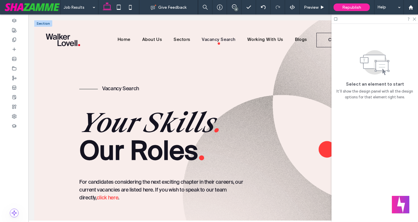
click at [97, 134] on div "Vacancy Search Your Skills . Our Roles . For candidates considering the next ex…" at bounding box center [223, 159] width 378 height 279
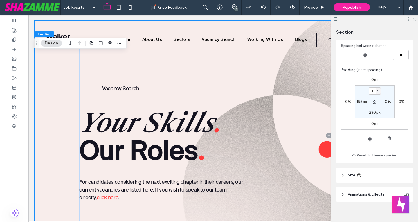
scroll to position [250, 0]
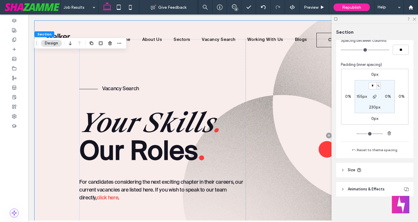
click at [374, 108] on label "230px" at bounding box center [374, 107] width 11 height 5
type input "***"
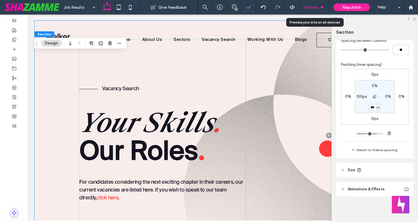
click at [316, 8] on span "Preview" at bounding box center [311, 7] width 15 height 5
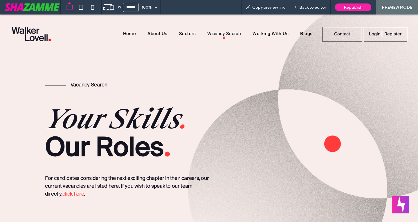
scroll to position [109, 0]
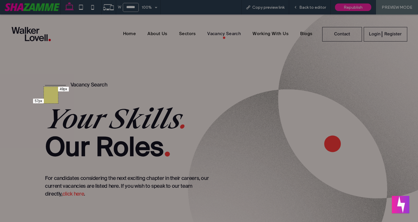
drag, startPoint x: 44, startPoint y: 87, endPoint x: 58, endPoint y: 103, distance: 22.1
click at [58, 103] on div "57px 49px" at bounding box center [209, 111] width 418 height 222
click at [40, 89] on div at bounding box center [209, 111] width 418 height 222
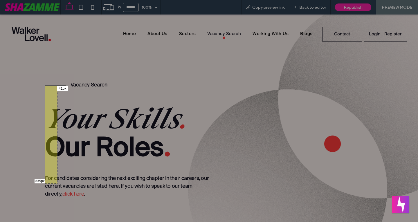
drag, startPoint x: 45, startPoint y: 86, endPoint x: 57, endPoint y: 183, distance: 98.0
click at [57, 183] on div "335px 41px" at bounding box center [209, 111] width 418 height 222
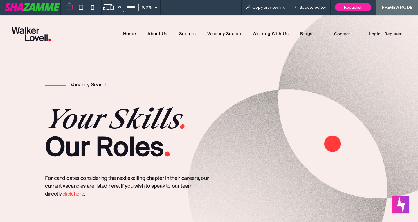
scroll to position [661, 0]
click at [311, 8] on span "Back to editor" at bounding box center [312, 7] width 27 height 5
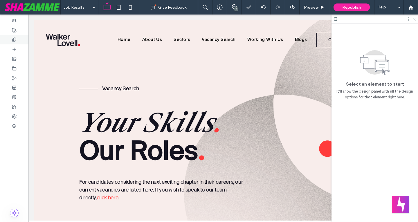
scroll to position [504, 0]
click at [19, 39] on div at bounding box center [14, 40] width 28 height 10
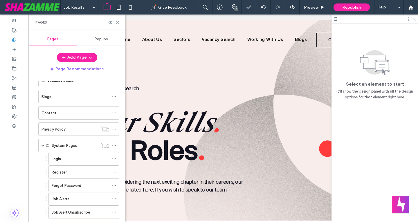
scroll to position [87, 0]
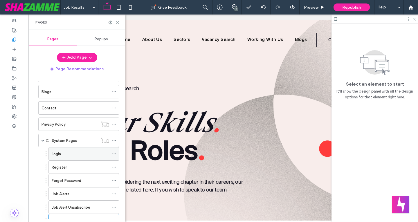
click at [66, 150] on div "Login" at bounding box center [81, 154] width 58 height 13
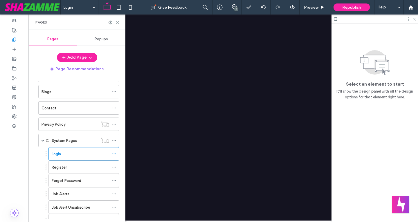
click at [70, 122] on div "Privacy Policy" at bounding box center [70, 124] width 56 height 6
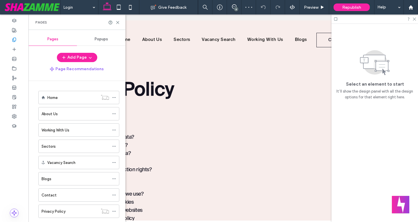
scroll to position [116, 0]
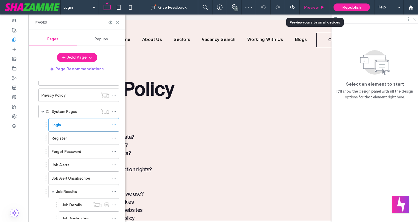
click at [322, 6] on use at bounding box center [322, 7] width 3 height 3
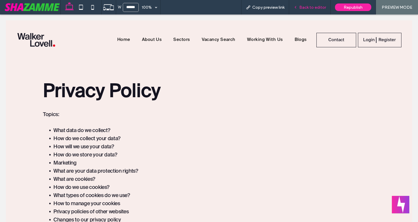
click at [312, 4] on div "Back to editor" at bounding box center [310, 7] width 42 height 15
click at [315, 10] on div "Back to editor" at bounding box center [310, 7] width 42 height 15
click at [300, 8] on div "Back to editor" at bounding box center [309, 7] width 41 height 5
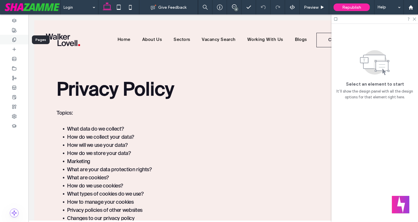
click at [18, 43] on div at bounding box center [14, 40] width 28 height 10
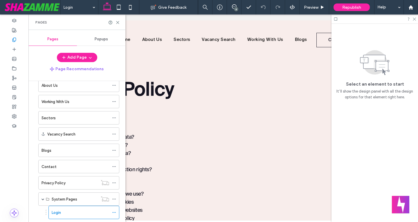
scroll to position [87, 0]
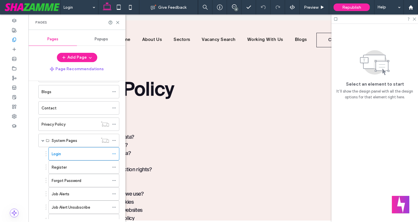
click at [62, 159] on div "Login" at bounding box center [81, 154] width 58 height 13
click at [66, 164] on div at bounding box center [209, 111] width 418 height 222
click at [59, 165] on label "Register" at bounding box center [59, 167] width 15 height 10
click at [317, 7] on span "Preview" at bounding box center [311, 7] width 15 height 5
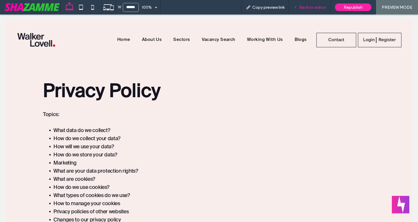
click at [315, 7] on span "Back to editor" at bounding box center [312, 7] width 27 height 5
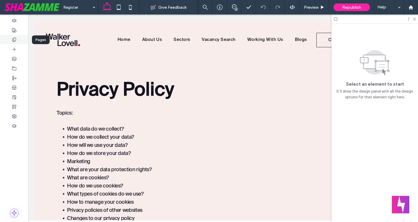
click at [13, 42] on icon at bounding box center [14, 39] width 5 height 5
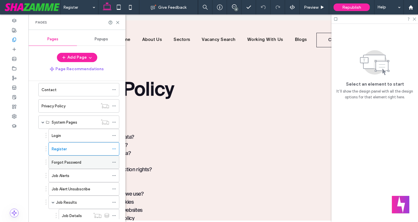
scroll to position [116, 0]
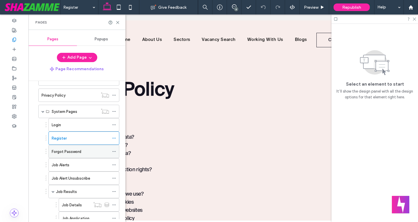
click at [67, 155] on div "Forgot Password" at bounding box center [81, 151] width 58 height 13
click at [115, 25] on div "Pages" at bounding box center [76, 22] width 97 height 15
click at [119, 24] on icon at bounding box center [118, 22] width 4 height 4
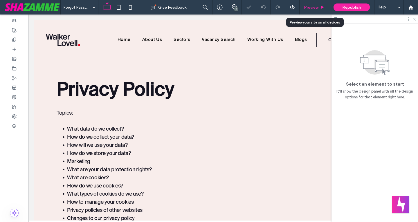
click at [321, 9] on icon at bounding box center [322, 7] width 4 height 4
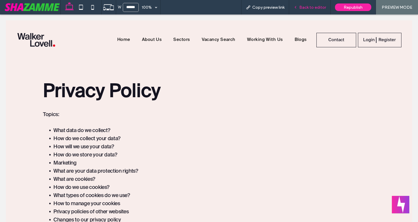
click at [311, 8] on span "Back to editor" at bounding box center [312, 7] width 27 height 5
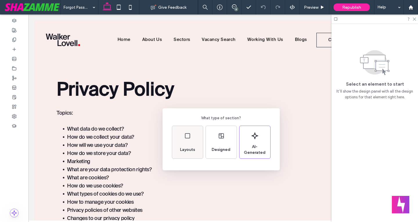
click at [194, 143] on div "Layouts" at bounding box center [188, 149] width 20 height 13
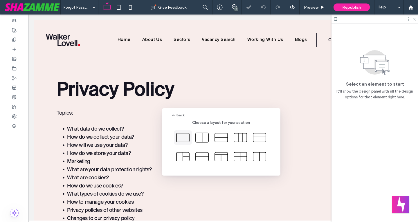
click at [179, 139] on icon at bounding box center [183, 137] width 15 height 15
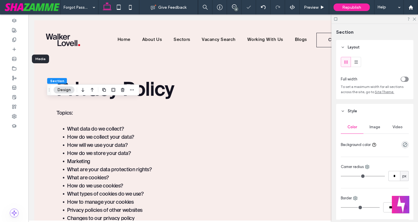
click at [12, 53] on div at bounding box center [14, 49] width 28 height 10
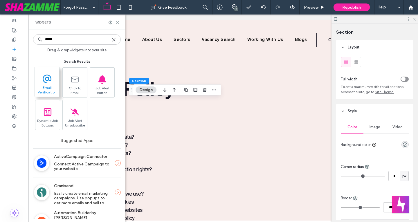
type input "*****"
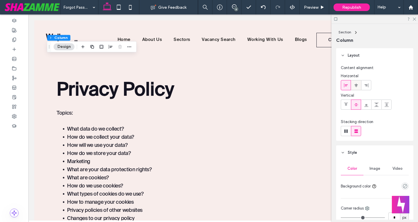
click at [356, 86] on use at bounding box center [356, 85] width 3 height 4
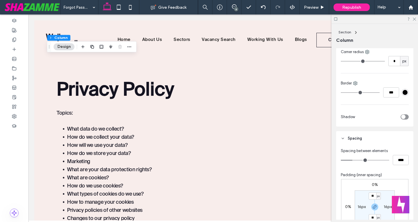
scroll to position [203, 0]
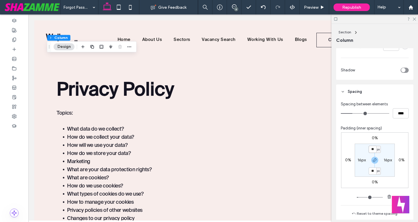
click at [372, 150] on input "**" at bounding box center [373, 149] width 8 height 7
type input "*"
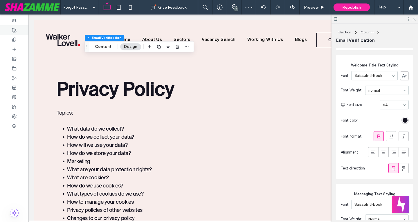
scroll to position [145, 0]
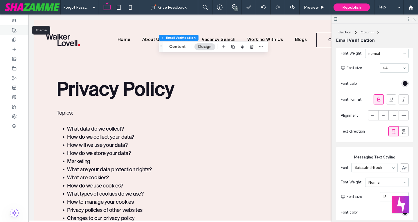
click at [16, 30] on icon at bounding box center [14, 30] width 5 height 5
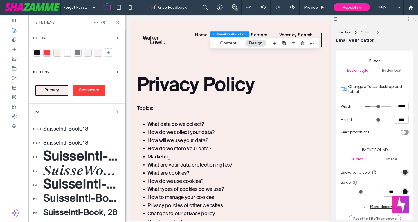
scroll to position [365, 0]
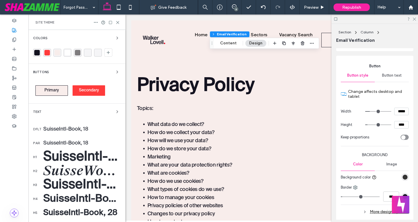
click at [403, 113] on input "*****" at bounding box center [401, 112] width 15 height 8
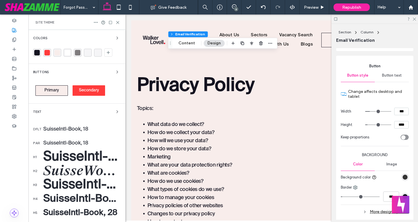
type input "*****"
type input "***"
click at [403, 113] on input "*****" at bounding box center [401, 112] width 15 height 8
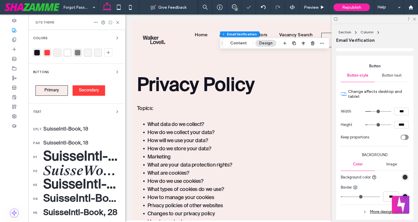
type input "*****"
type input "***"
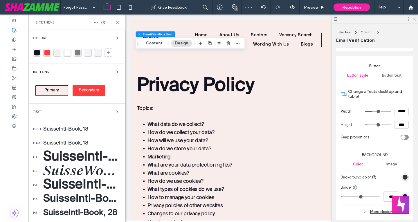
click at [400, 126] on input "****" at bounding box center [401, 125] width 15 height 8
type input "****"
type input "**"
click at [403, 179] on div "rgb(51, 51, 51)" at bounding box center [405, 177] width 5 height 5
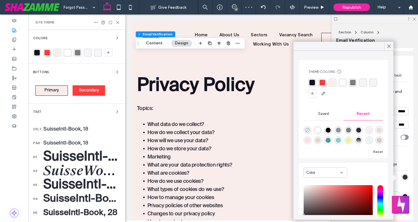
click at [308, 130] on use "rgba(0, 0, 0, 0)" at bounding box center [308, 130] width 4 height 4
type input "*******"
type input "*"
type input "**"
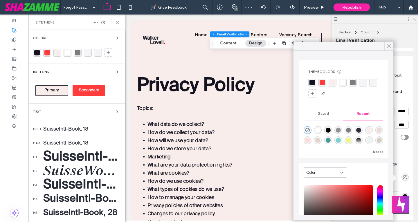
click at [392, 46] on div at bounding box center [389, 46] width 9 height 9
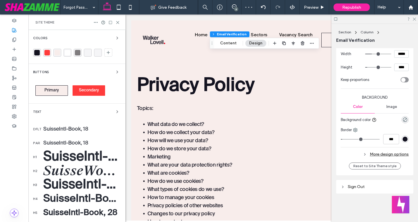
scroll to position [423, 0]
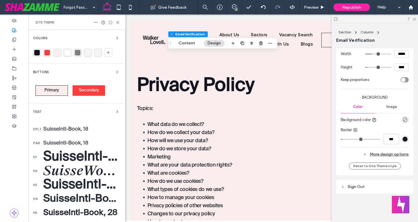
click at [390, 155] on div "More design options" at bounding box center [375, 154] width 68 height 8
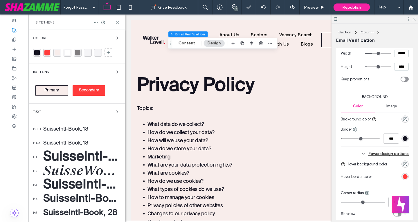
scroll to position [452, 0]
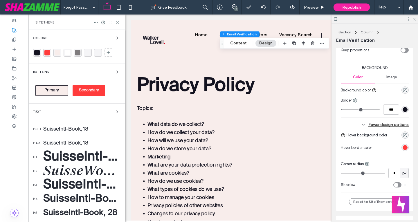
click at [403, 148] on div "rgb(255, 59, 59)" at bounding box center [405, 147] width 5 height 5
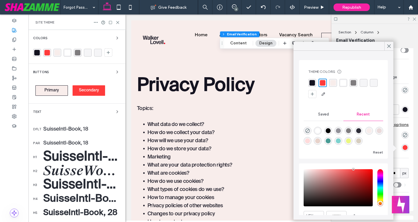
click at [406, 139] on div at bounding box center [399, 135] width 19 height 10
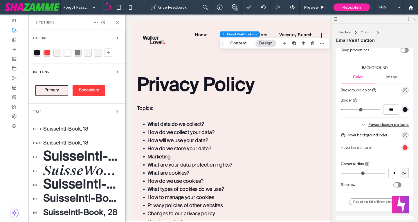
drag, startPoint x: 402, startPoint y: 135, endPoint x: 396, endPoint y: 141, distance: 8.4
click at [403, 135] on icon "rgba(0, 0, 0, 0)" at bounding box center [405, 135] width 5 height 5
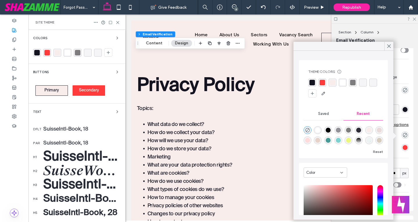
click at [324, 83] on div "rgba(255, 59, 59, 1)" at bounding box center [323, 83] width 6 height 6
click at [400, 43] on div "Email Verification" at bounding box center [374, 40] width 77 height 6
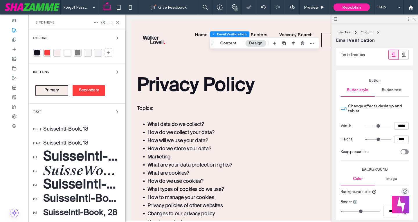
scroll to position [336, 0]
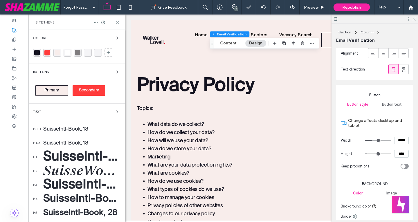
click at [393, 103] on span "Button text" at bounding box center [392, 104] width 20 height 5
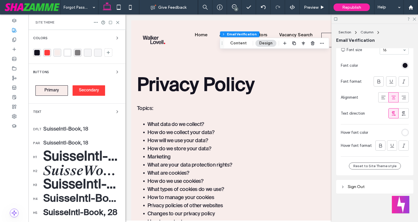
drag, startPoint x: 351, startPoint y: 189, endPoint x: 367, endPoint y: 176, distance: 20.6
click at [351, 189] on div "Sign Out" at bounding box center [375, 187] width 68 height 8
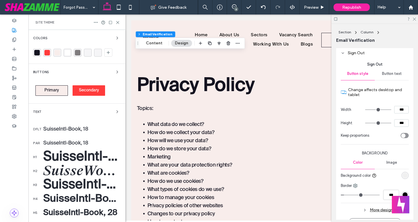
scroll to position [582, 0]
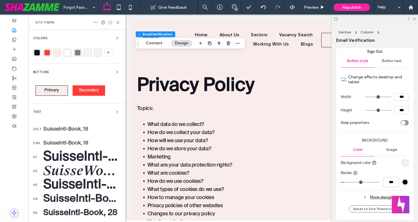
click at [399, 100] on input "***" at bounding box center [401, 97] width 15 height 8
type input "*****"
type input "***"
click at [399, 100] on input "*****" at bounding box center [401, 97] width 15 height 8
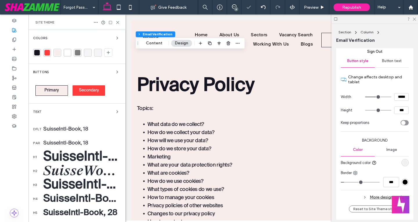
click at [399, 100] on input "*****" at bounding box center [401, 97] width 15 height 8
type input "*****"
type input "***"
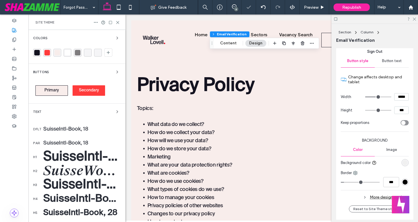
click at [394, 114] on input "***" at bounding box center [401, 111] width 15 height 8
type input "****"
type input "**"
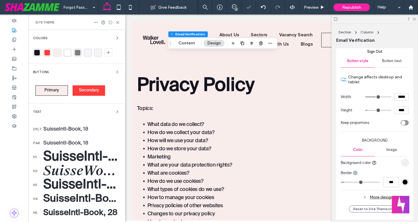
click at [404, 165] on div "rgb(240, 240, 240)" at bounding box center [405, 162] width 5 height 5
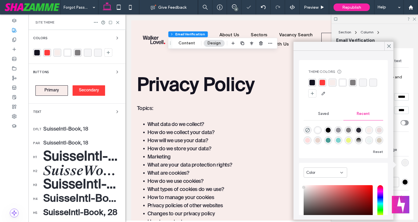
drag, startPoint x: 319, startPoint y: 82, endPoint x: 378, endPoint y: 66, distance: 61.4
click at [319, 82] on div "rgba(255, 59, 59, 1)" at bounding box center [323, 83] width 8 height 8
click at [391, 45] on use at bounding box center [389, 46] width 3 height 3
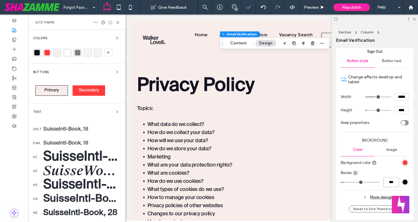
click at [390, 183] on input "***" at bounding box center [391, 182] width 16 height 10
type input "***"
type input "*"
click at [403, 184] on div "rgb(0, 0, 0)" at bounding box center [405, 182] width 5 height 5
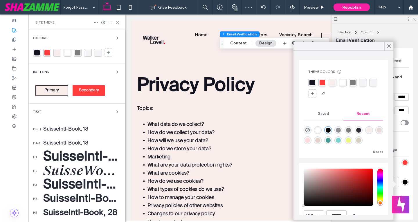
click at [320, 85] on div "rgba(255, 59, 59, 1)" at bounding box center [323, 83] width 6 height 6
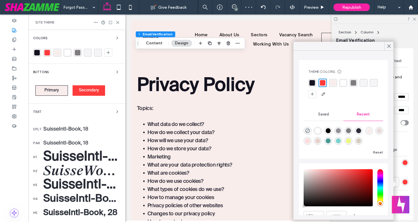
drag, startPoint x: 389, startPoint y: 46, endPoint x: 388, endPoint y: 54, distance: 8.2
click at [389, 46] on use at bounding box center [389, 46] width 3 height 3
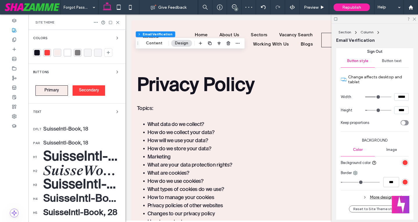
click at [386, 63] on span "Button text" at bounding box center [392, 61] width 20 height 5
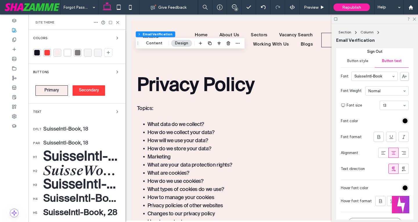
drag, startPoint x: 404, startPoint y: 127, endPoint x: 402, endPoint y: 123, distance: 5.1
click at [405, 126] on div at bounding box center [384, 121] width 49 height 10
click at [403, 123] on div "rgb(0, 0, 0)" at bounding box center [405, 120] width 5 height 5
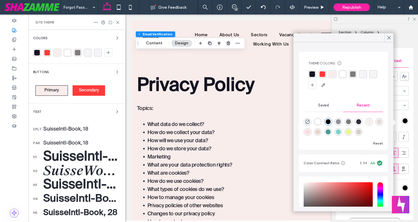
click at [345, 72] on div "rgba(255, 255, 255, 1)" at bounding box center [343, 74] width 6 height 6
drag, startPoint x: 391, startPoint y: 36, endPoint x: 382, endPoint y: 75, distance: 40.2
click at [391, 35] on icon at bounding box center [389, 37] width 5 height 5
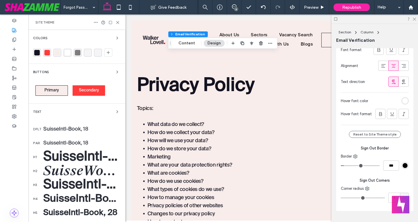
scroll to position [689, 0]
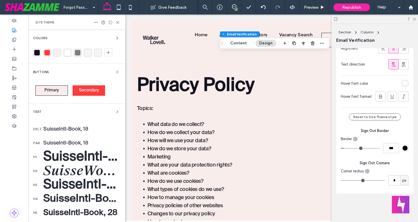
type input "*"
type input "***"
type input "*"
click at [345, 148] on input "range" at bounding box center [360, 148] width 39 height 1
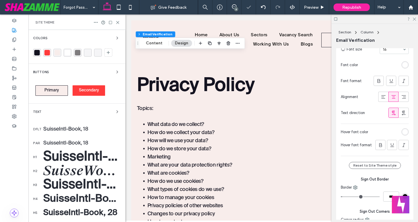
scroll to position [631, 0]
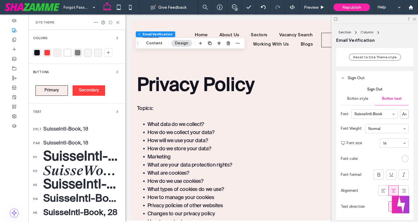
click at [362, 104] on div "Button style" at bounding box center [358, 98] width 34 height 13
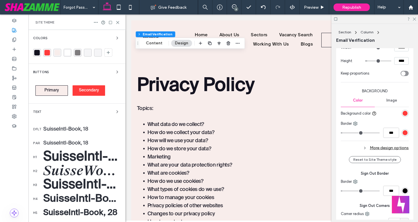
click at [394, 149] on div "More design options" at bounding box center [375, 148] width 68 height 8
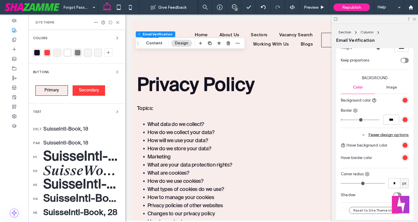
scroll to position [719, 0]
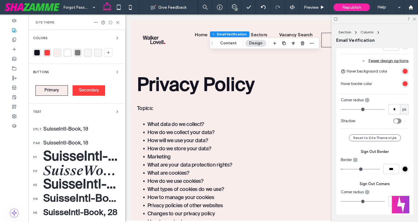
click at [402, 75] on div "rgb(255, 59, 59)" at bounding box center [405, 71] width 7 height 7
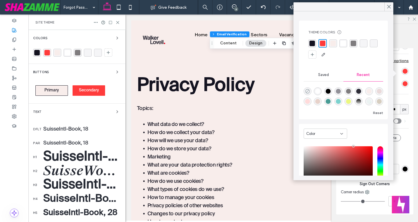
click at [307, 89] on icon "rgba(0, 0, 0, 0)" at bounding box center [307, 91] width 5 height 5
type input "*******"
type input "*"
type input "**"
drag, startPoint x: 391, startPoint y: 9, endPoint x: 391, endPoint y: 12, distance: 3.8
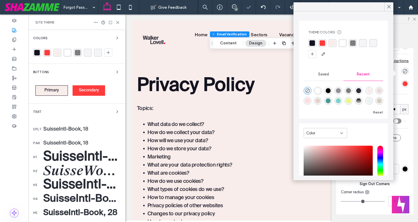
click at [391, 12] on div "Theme Colors Save time with Theme Colors Create a color palette to instantly ad…" at bounding box center [344, 91] width 100 height 178
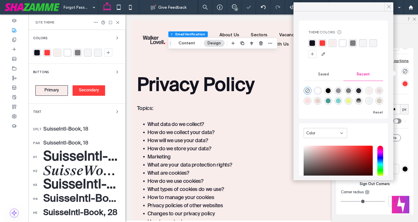
click at [390, 6] on use at bounding box center [389, 6] width 3 height 3
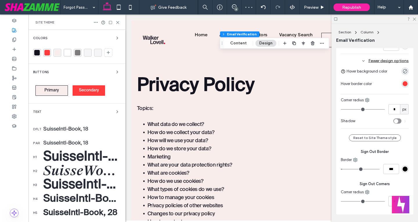
click at [403, 85] on div "rgb(255, 59, 59)" at bounding box center [405, 83] width 5 height 5
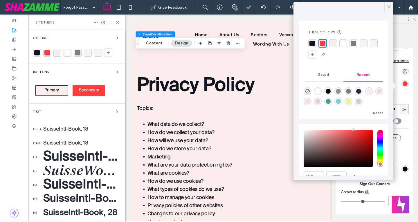
click at [390, 6] on use at bounding box center [389, 6] width 3 height 3
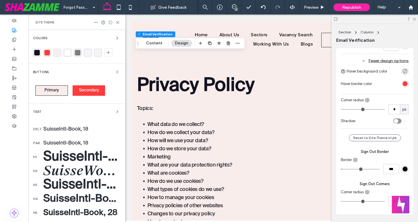
click at [403, 85] on div "rgb(255, 59, 59)" at bounding box center [405, 83] width 5 height 5
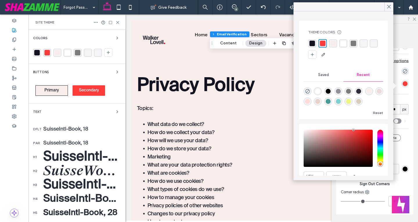
click at [313, 44] on div "rgba(20, 19, 32, 1)" at bounding box center [313, 44] width 6 height 6
click at [392, 7] on div at bounding box center [389, 6] width 9 height 9
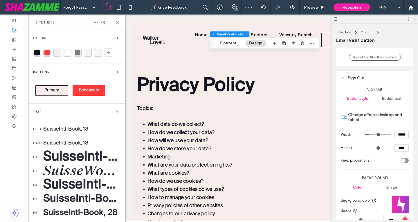
drag, startPoint x: 387, startPoint y: 97, endPoint x: 394, endPoint y: 99, distance: 7.3
click at [388, 97] on div "Button text" at bounding box center [392, 98] width 34 height 13
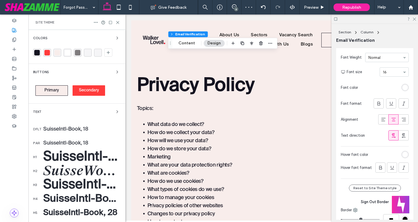
scroll to position [631, 0]
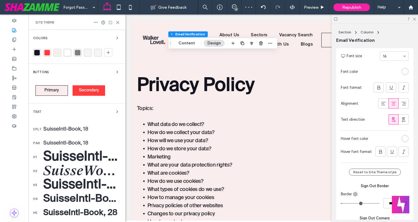
click at [403, 139] on div "rgb(255, 255, 255)" at bounding box center [405, 138] width 5 height 5
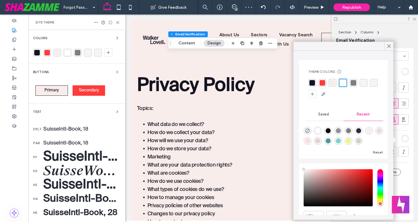
click at [312, 82] on div "rgba(20, 19, 32, 1)" at bounding box center [313, 83] width 6 height 6
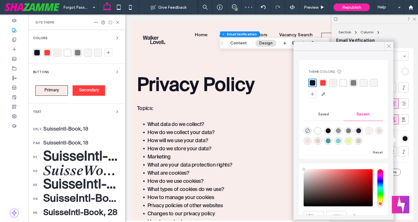
click at [386, 44] on div at bounding box center [389, 46] width 9 height 9
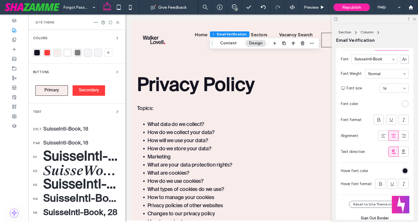
scroll to position [573, 0]
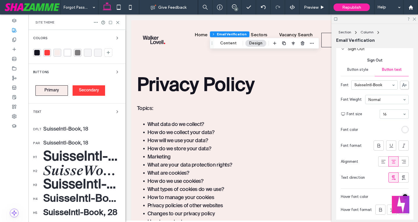
click at [362, 66] on div "Button style" at bounding box center [358, 69] width 34 height 13
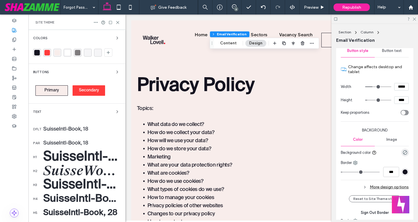
scroll to position [602, 0]
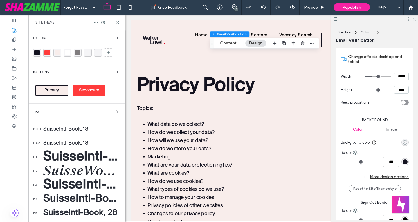
click at [404, 144] on icon "rgba(0, 0, 0, 0)" at bounding box center [405, 142] width 5 height 5
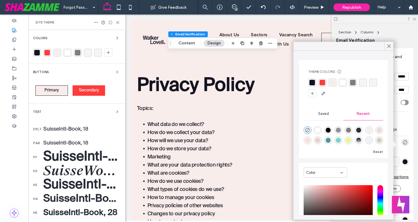
click at [319, 84] on div "rgba(255, 59, 59, 1)" at bounding box center [323, 83] width 8 height 8
click at [387, 48] on icon at bounding box center [389, 46] width 5 height 5
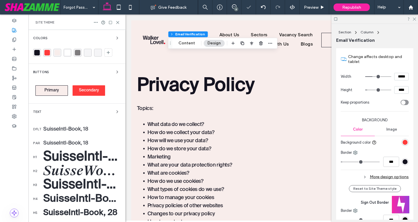
click at [405, 166] on div "rgb(20, 19, 32)" at bounding box center [405, 161] width 7 height 7
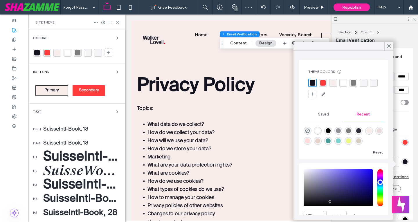
click at [327, 84] on div at bounding box center [343, 89] width 70 height 20
click at [325, 83] on div "rgba(255, 59, 59, 1)" at bounding box center [323, 83] width 6 height 6
click at [389, 47] on icon at bounding box center [389, 46] width 5 height 5
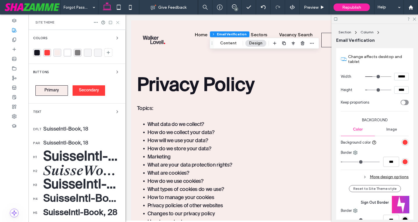
click at [118, 21] on icon at bounding box center [118, 22] width 4 height 4
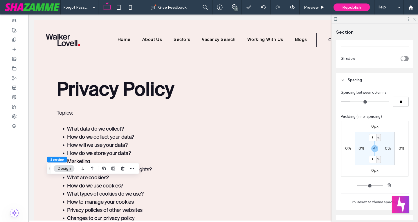
scroll to position [174, 0]
click at [369, 140] on input "*" at bounding box center [373, 136] width 8 height 7
type input "*"
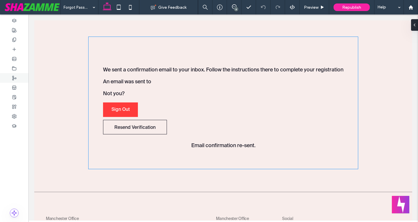
scroll to position [371, 0]
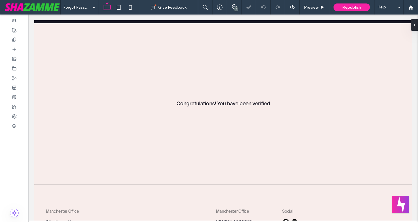
click at [360, 7] on span "Republish" at bounding box center [351, 7] width 19 height 5
